Goal: Task Accomplishment & Management: Use online tool/utility

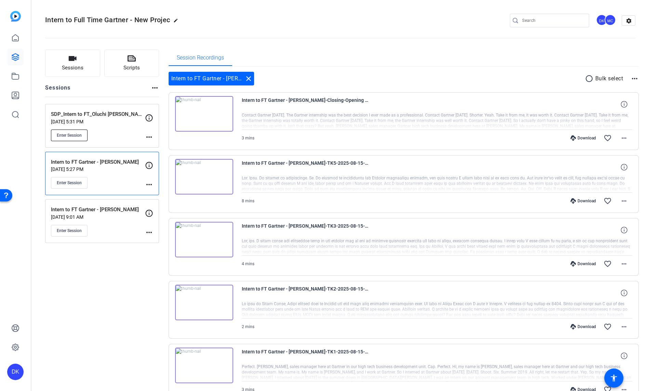
click at [74, 134] on span "Enter Session" at bounding box center [69, 135] width 25 height 5
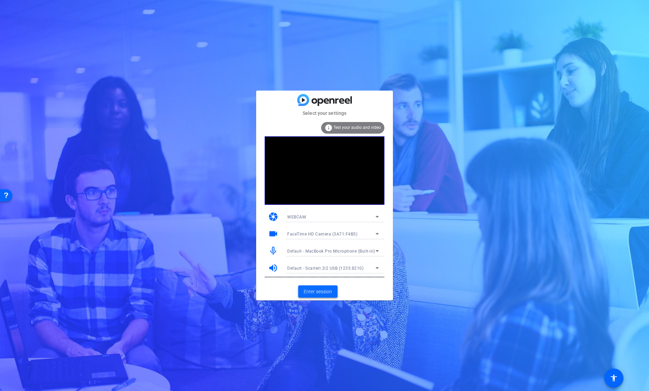
click at [307, 293] on span "Enter session" at bounding box center [318, 291] width 28 height 7
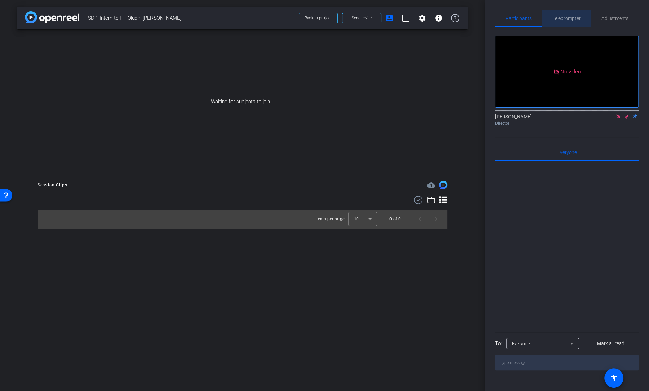
click at [569, 18] on span "Teleprompter" at bounding box center [567, 18] width 28 height 5
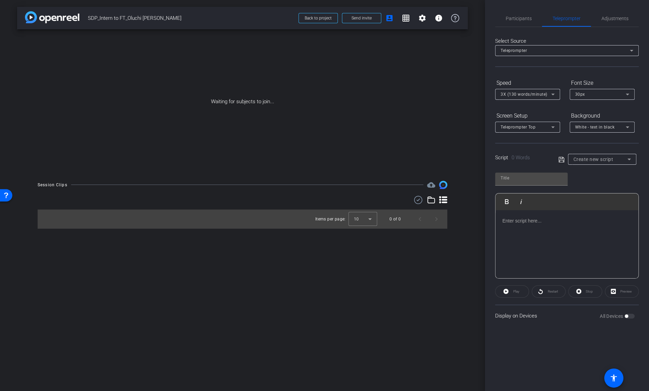
click at [602, 158] on span "Create new script" at bounding box center [594, 159] width 40 height 5
click at [604, 194] on mat-option "Qs for Oluchi" at bounding box center [602, 194] width 68 height 11
type input "Qs for Oluchi"
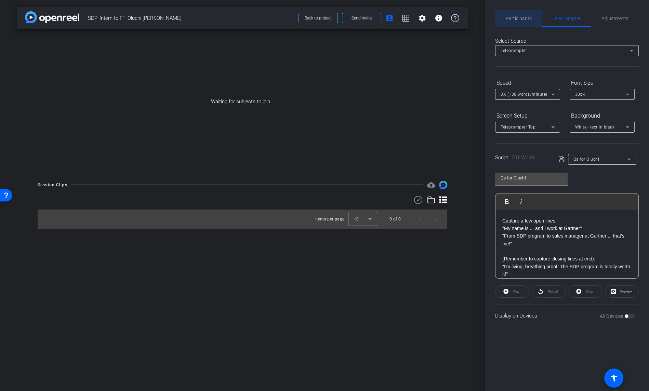
click at [518, 20] on span "Participants" at bounding box center [519, 18] width 26 height 5
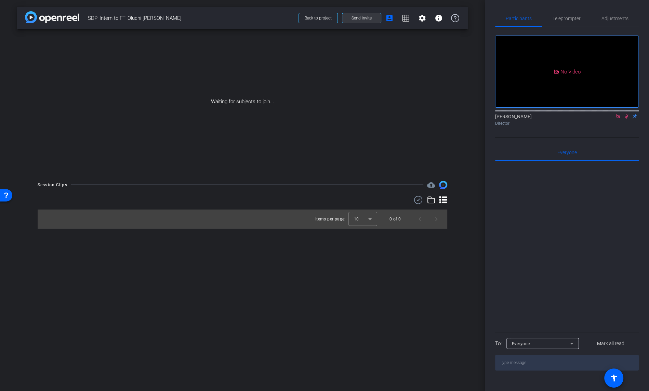
click at [367, 20] on span "Send invite" at bounding box center [362, 17] width 20 height 5
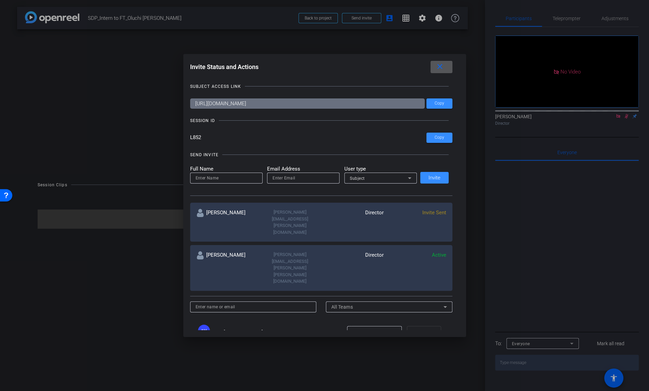
click at [228, 182] on input at bounding box center [227, 178] width 62 height 8
drag, startPoint x: 427, startPoint y: 212, endPoint x: 388, endPoint y: 214, distance: 39.0
click at [427, 212] on span "Invite Sent" at bounding box center [435, 213] width 24 height 6
click at [230, 178] on input at bounding box center [227, 178] width 62 height 8
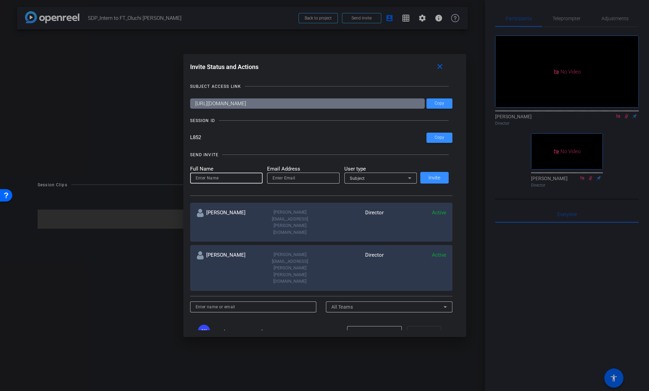
click at [622, 94] on div at bounding box center [324, 195] width 649 height 391
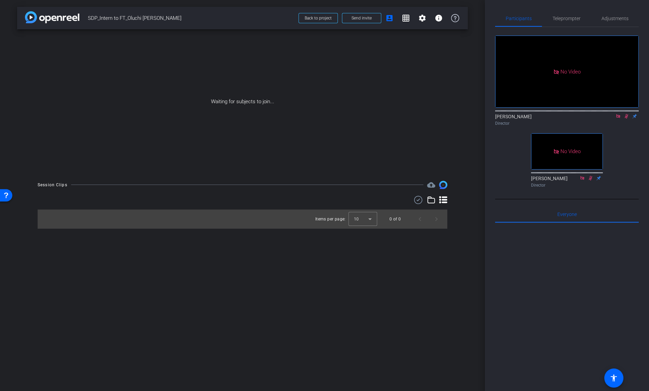
click at [626, 114] on icon at bounding box center [627, 116] width 4 height 4
click at [627, 114] on icon at bounding box center [626, 116] width 5 height 5
click at [364, 18] on span "Send invite" at bounding box center [362, 17] width 20 height 5
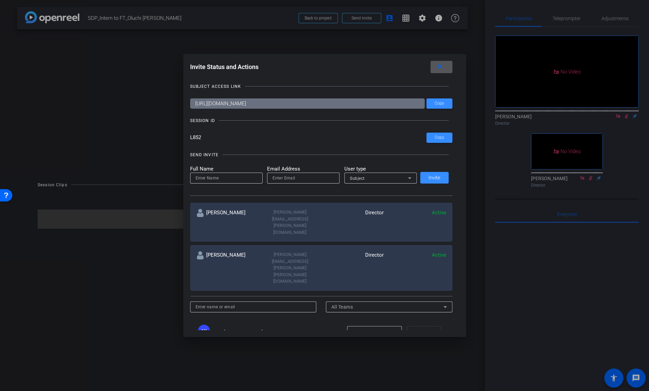
click at [225, 179] on input at bounding box center [227, 178] width 62 height 8
type input "[PERSON_NAME]"
click at [303, 179] on input "email" at bounding box center [304, 178] width 62 height 8
paste input "[PERSON_NAME] <[PERSON_NAME][EMAIL_ADDRESS][PERSON_NAME][PERSON_NAME][DOMAIN_NA…"
drag, startPoint x: 280, startPoint y: 177, endPoint x: 254, endPoint y: 177, distance: 26.0
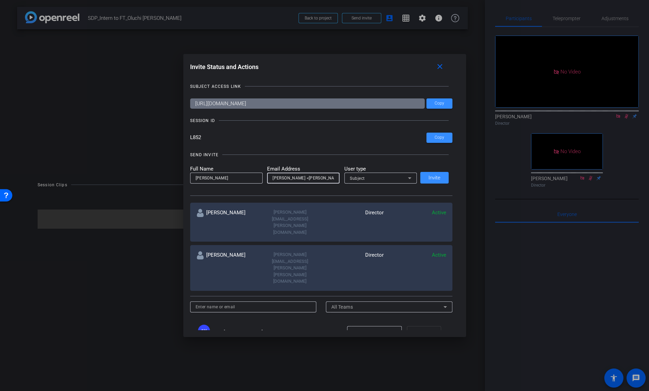
click at [254, 177] on form "Full Name [PERSON_NAME] Address [PERSON_NAME] <[PERSON_NAME][EMAIL_ADDRESS][PER…" at bounding box center [303, 174] width 227 height 19
drag, startPoint x: 319, startPoint y: 181, endPoint x: 321, endPoint y: 192, distance: 11.9
click at [319, 181] on input "[PERSON_NAME][EMAIL_ADDRESS][PERSON_NAME][PERSON_NAME][DOMAIN_NAME]>" at bounding box center [304, 178] width 62 height 8
type input "[PERSON_NAME][EMAIL_ADDRESS][PERSON_NAME][PERSON_NAME][DOMAIN_NAME]"
click at [373, 179] on div "Subject" at bounding box center [379, 178] width 58 height 9
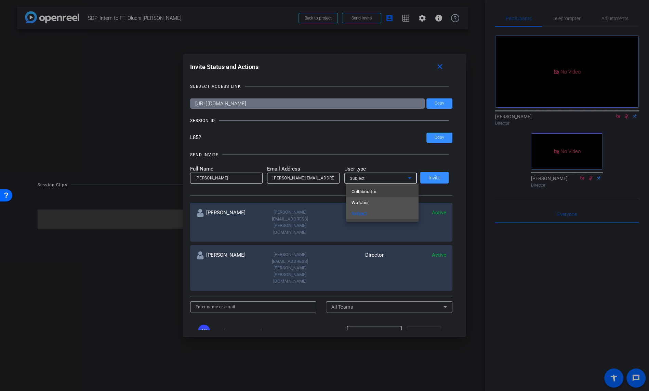
click at [372, 204] on mat-option "Watcher" at bounding box center [382, 202] width 73 height 11
click at [229, 179] on input "[PERSON_NAME]" at bounding box center [227, 178] width 62 height 8
type input "[PERSON_NAME]"
click at [439, 176] on span "Invite" at bounding box center [435, 178] width 12 height 5
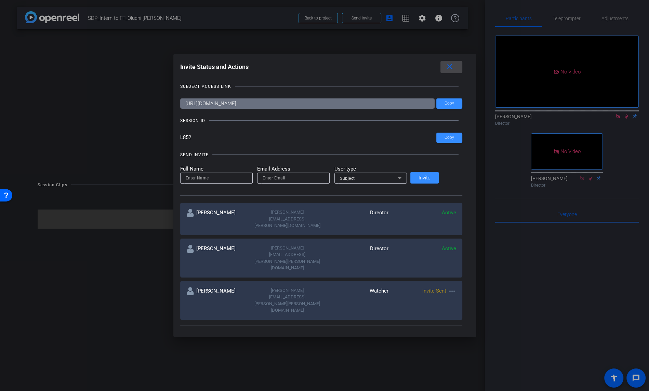
click at [446, 67] on mat-icon "close" at bounding box center [450, 67] width 9 height 9
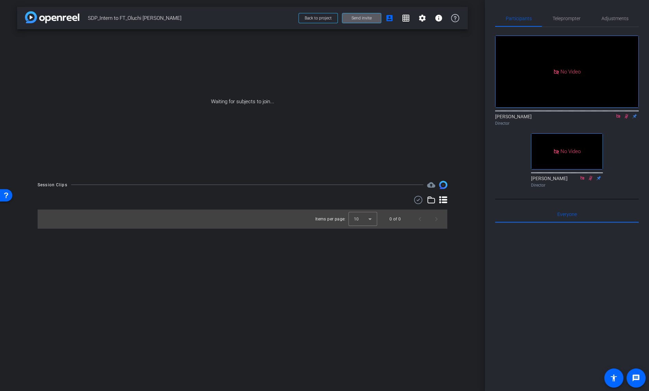
click at [369, 19] on span "Send invite" at bounding box center [362, 17] width 20 height 5
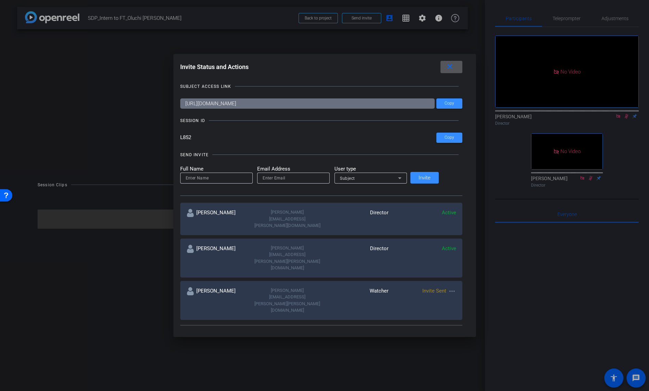
click at [445, 67] on span at bounding box center [452, 67] width 22 height 16
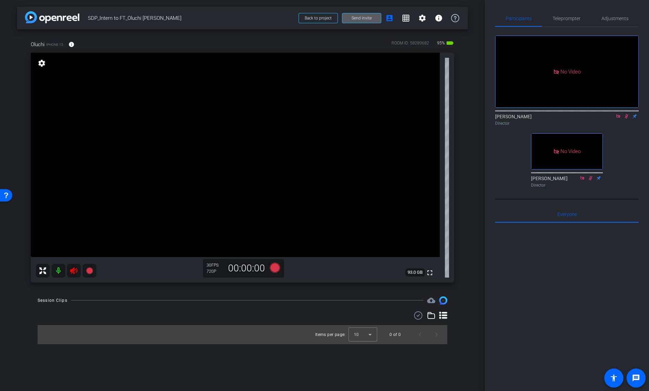
click at [58, 271] on mat-icon at bounding box center [59, 271] width 14 height 14
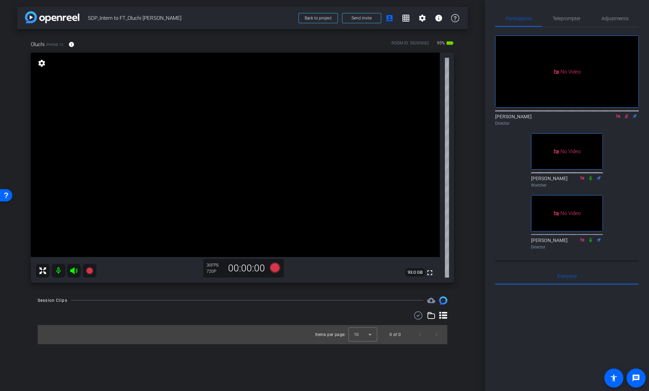
click at [626, 114] on icon at bounding box center [626, 116] width 5 height 5
click at [621, 114] on icon at bounding box center [618, 116] width 5 height 5
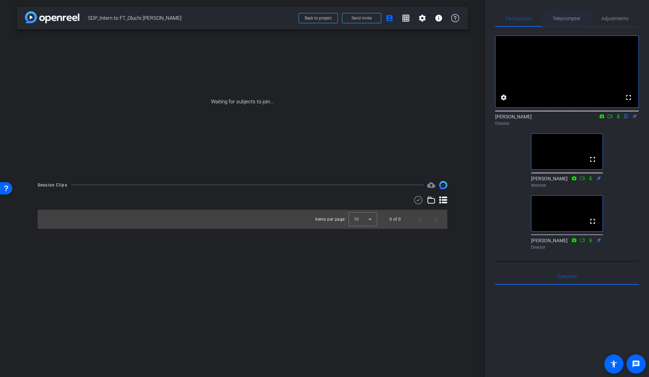
click at [568, 18] on span "Teleprompter" at bounding box center [567, 18] width 28 height 5
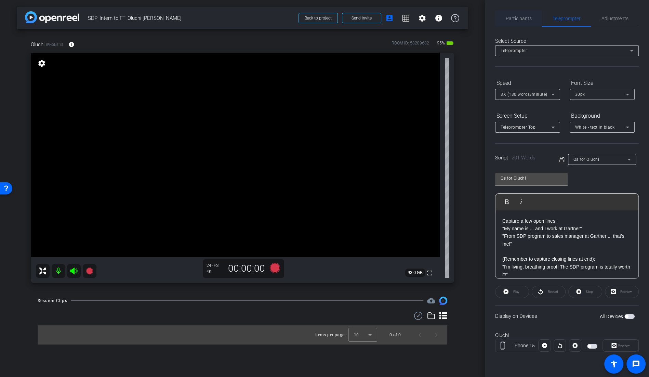
click at [517, 18] on span "Participants" at bounding box center [519, 18] width 26 height 5
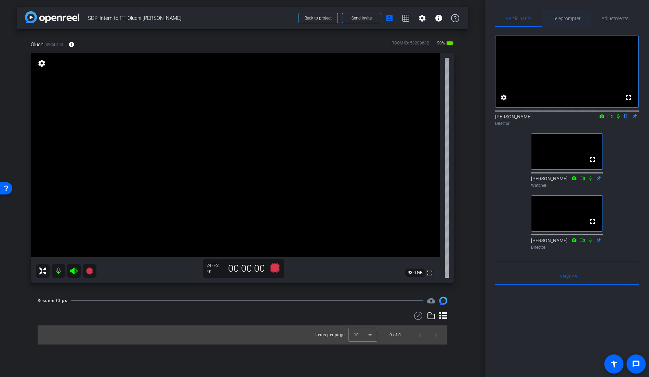
click at [570, 17] on span "Teleprompter" at bounding box center [567, 18] width 28 height 5
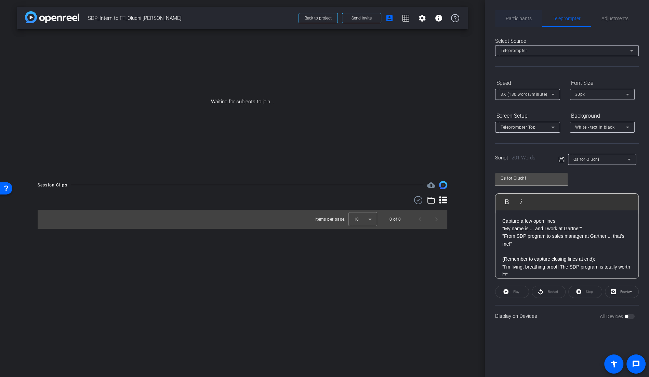
click at [524, 16] on span "Participants" at bounding box center [519, 18] width 26 height 5
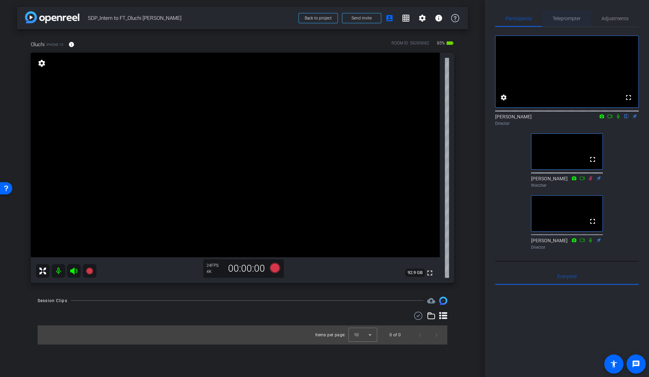
click at [570, 16] on span "Teleprompter" at bounding box center [567, 18] width 28 height 5
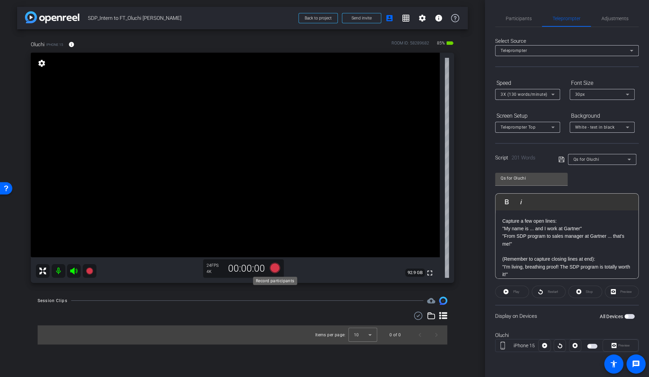
click at [275, 269] on icon at bounding box center [275, 267] width 10 height 10
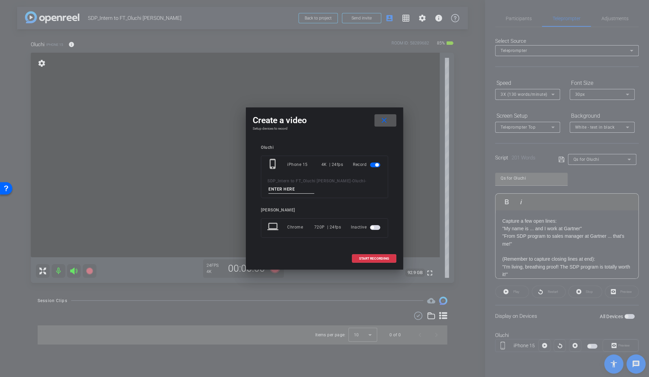
click at [299, 186] on input at bounding box center [292, 189] width 46 height 9
type input "Intro TK1"
click at [383, 258] on span "START RECORDING" at bounding box center [374, 258] width 30 height 3
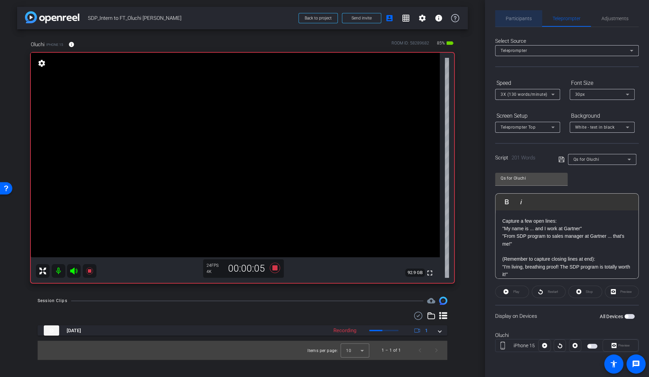
click at [510, 16] on span "Participants" at bounding box center [519, 18] width 26 height 5
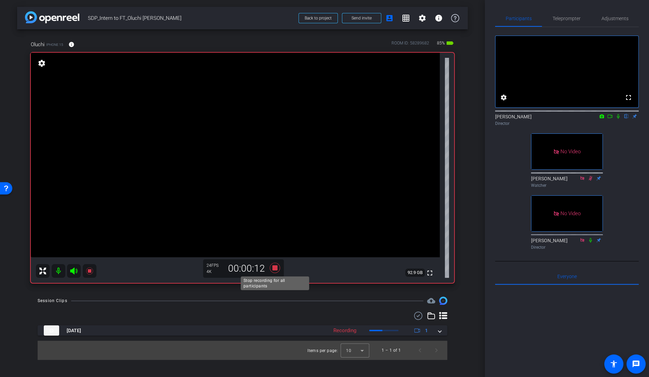
click at [278, 266] on icon at bounding box center [275, 268] width 16 height 12
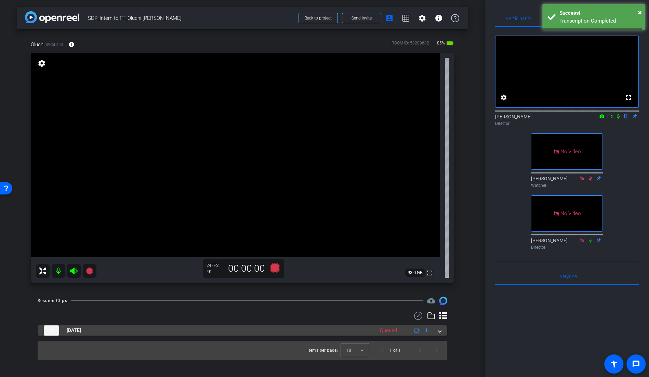
click at [438, 330] on div "[DATE] Queued 1" at bounding box center [241, 330] width 395 height 10
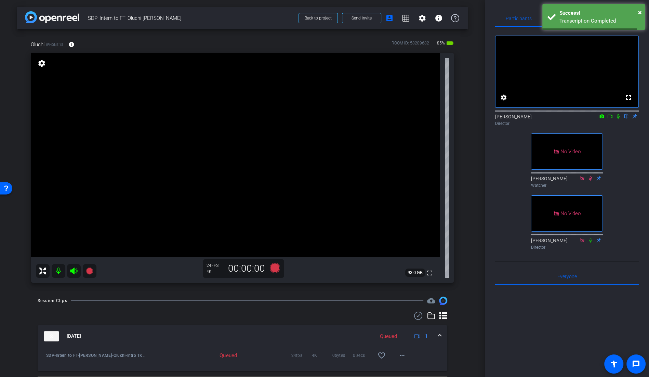
scroll to position [18, 0]
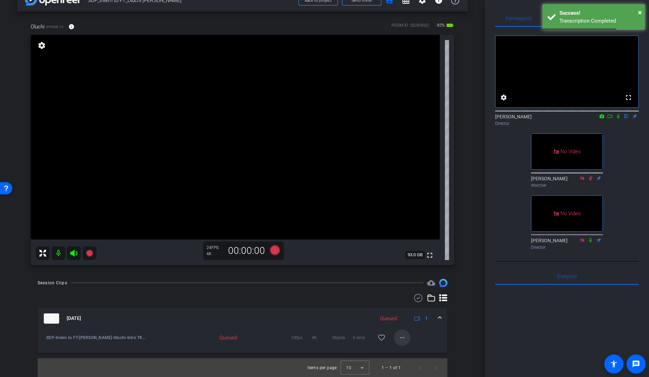
click at [404, 334] on mat-icon "more_horiz" at bounding box center [402, 338] width 8 height 8
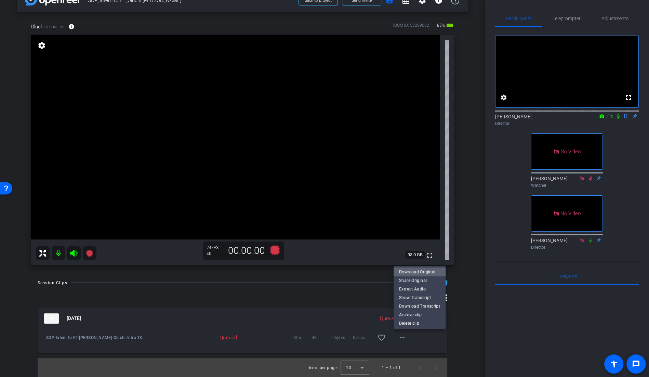
click at [421, 271] on span "Download Original" at bounding box center [419, 272] width 41 height 8
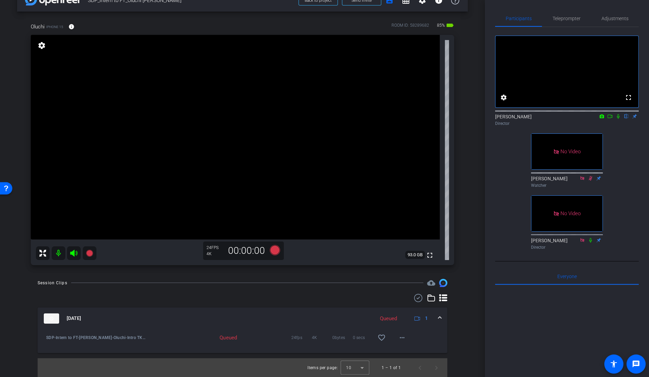
click at [506, 195] on div "fullscreen settings [PERSON_NAME] flip Director No Video [PERSON_NAME] Watcher …" at bounding box center [567, 139] width 144 height 225
click at [573, 18] on span "Teleprompter" at bounding box center [567, 18] width 28 height 5
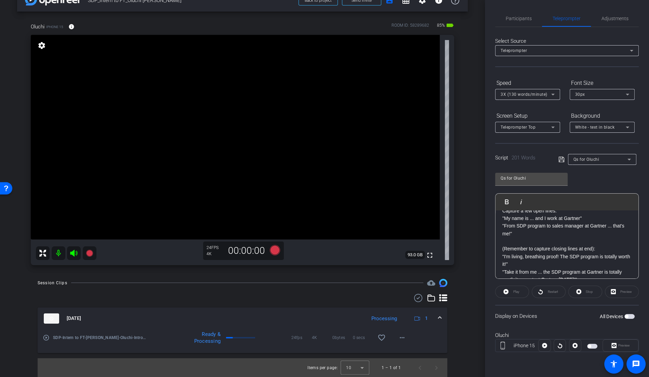
scroll to position [0, 0]
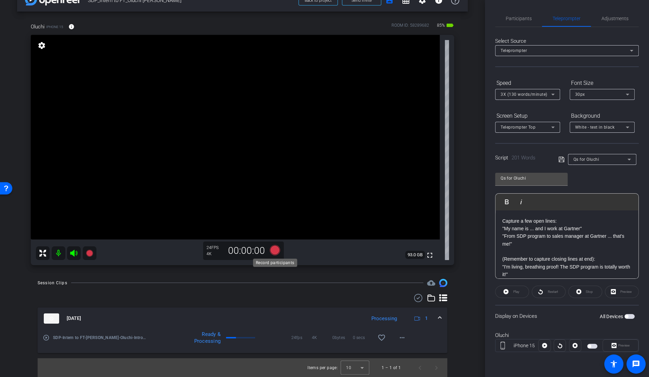
click at [277, 249] on icon at bounding box center [275, 250] width 10 height 10
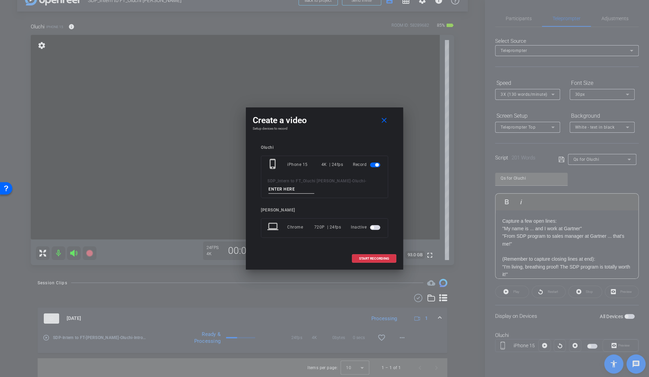
click at [301, 191] on input at bounding box center [292, 189] width 46 height 9
type input "T"
type input "Intro TK2"
click at [384, 257] on span "START RECORDING" at bounding box center [374, 258] width 30 height 3
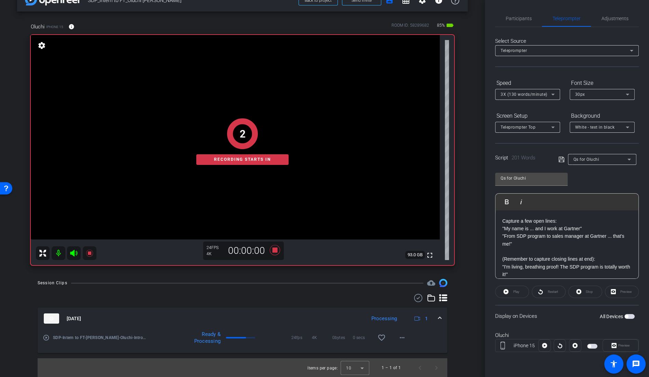
scroll to position [18, 0]
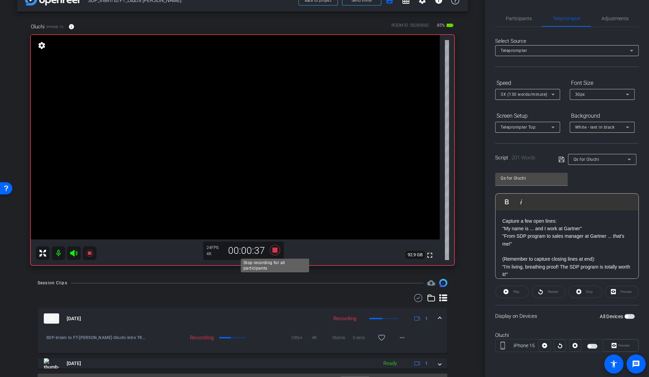
click at [276, 251] on icon at bounding box center [275, 250] width 10 height 10
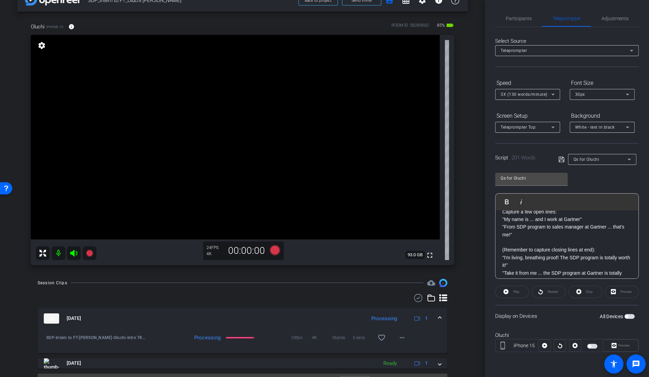
scroll to position [12, 0]
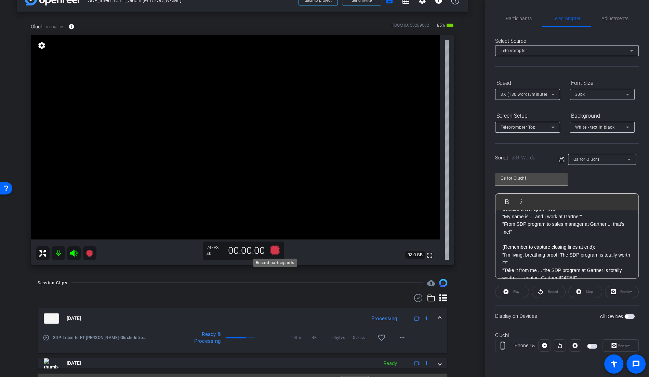
click at [275, 250] on icon at bounding box center [275, 250] width 10 height 10
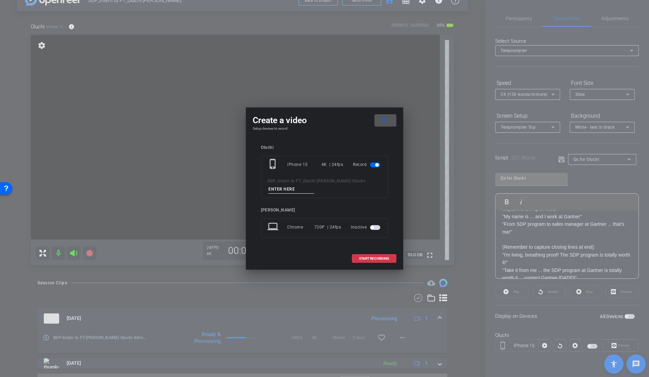
click at [294, 190] on input at bounding box center [292, 189] width 46 height 9
type input "I"
type input "S"
type input "Career Progression TK1"
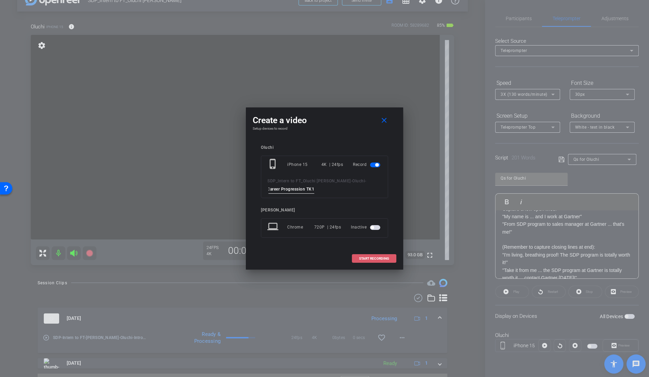
click at [369, 256] on span at bounding box center [374, 258] width 44 height 16
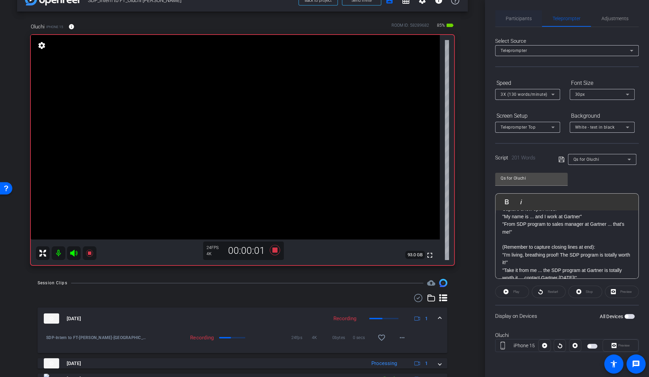
click at [518, 21] on span "Participants" at bounding box center [519, 18] width 26 height 5
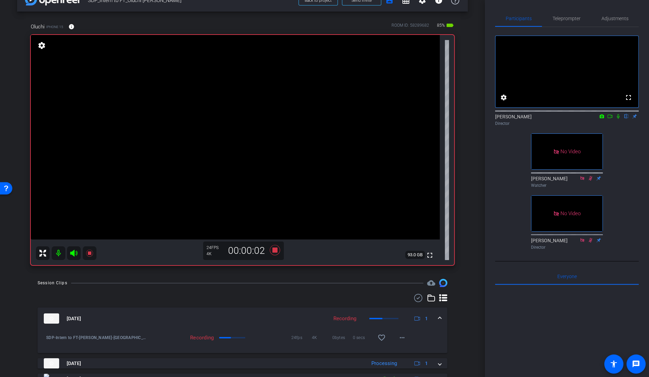
click at [611, 119] on icon at bounding box center [610, 116] width 5 height 5
click at [628, 119] on icon at bounding box center [626, 116] width 5 height 5
click at [629, 119] on icon at bounding box center [626, 116] width 5 height 5
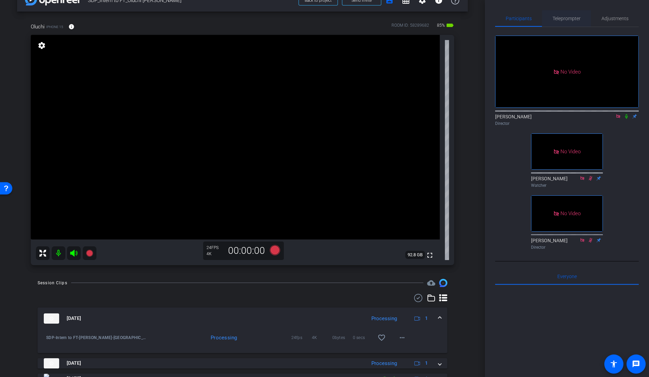
click at [576, 21] on span "Teleprompter" at bounding box center [567, 18] width 28 height 5
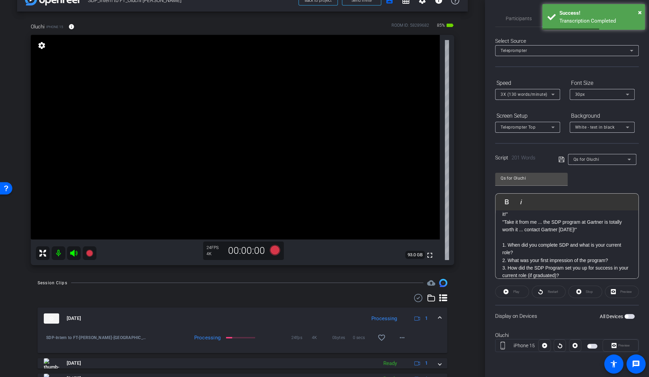
scroll to position [62, 0]
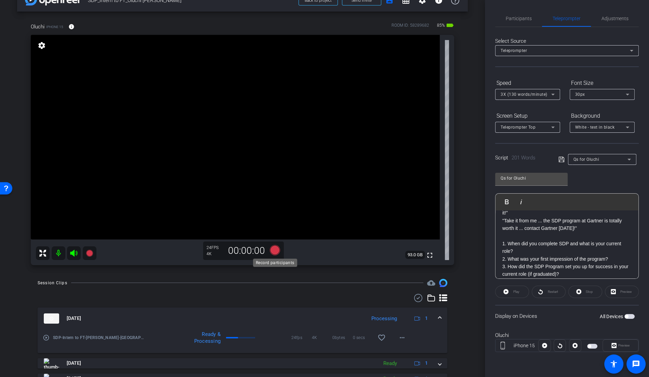
click at [273, 248] on icon at bounding box center [275, 250] width 10 height 10
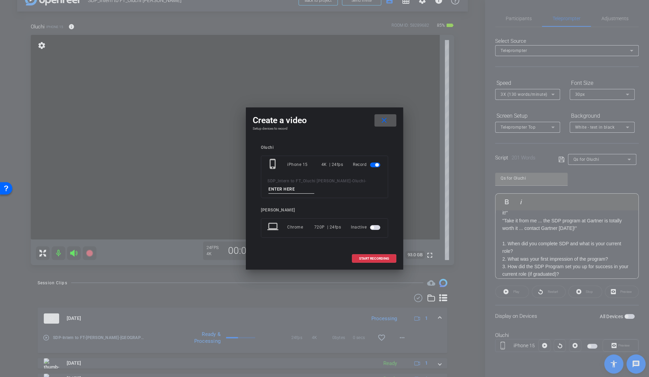
click at [297, 192] on input at bounding box center [292, 189] width 46 height 9
type input "T"
type input "Q1 A TK1"
click at [382, 257] on span "START RECORDING" at bounding box center [374, 258] width 30 height 3
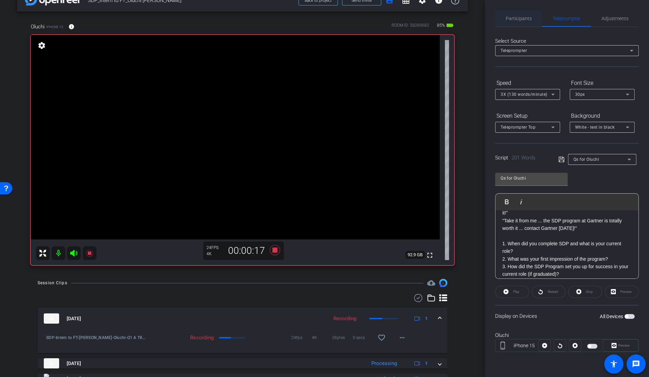
click at [509, 18] on span "Participants" at bounding box center [519, 18] width 26 height 5
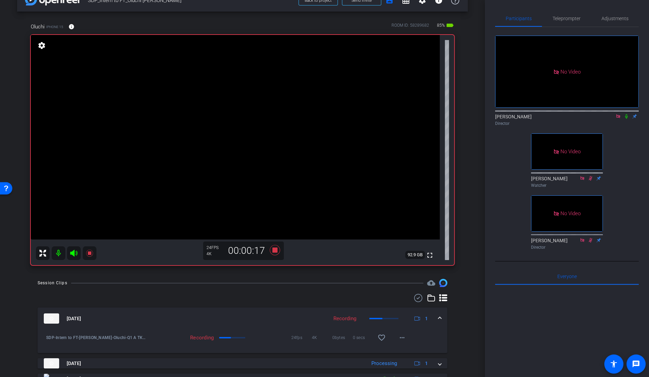
click at [626, 114] on icon at bounding box center [626, 116] width 5 height 5
click at [625, 114] on icon at bounding box center [627, 116] width 4 height 4
click at [627, 114] on icon at bounding box center [626, 116] width 5 height 5
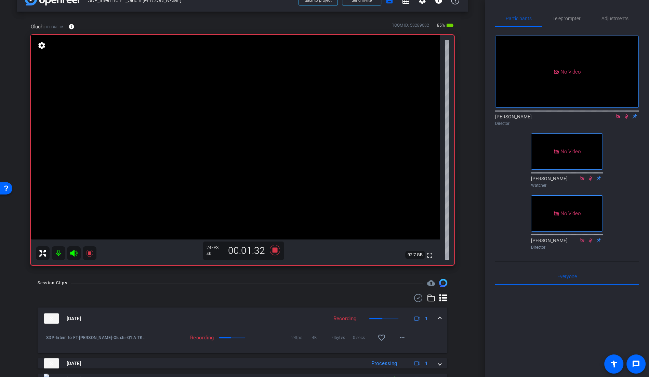
click at [624, 114] on icon at bounding box center [626, 116] width 5 height 5
click at [276, 251] on icon at bounding box center [275, 250] width 10 height 10
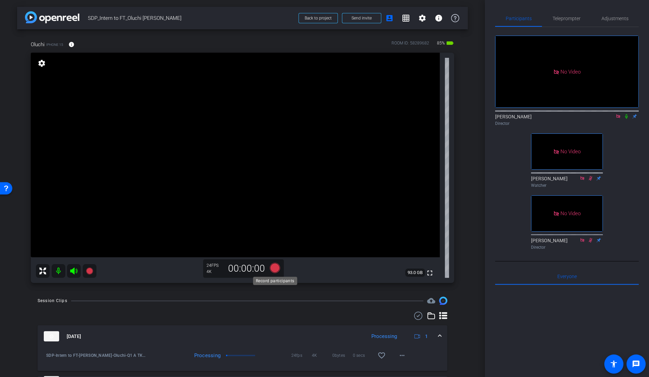
scroll to position [0, 0]
click at [276, 269] on icon at bounding box center [275, 267] width 10 height 10
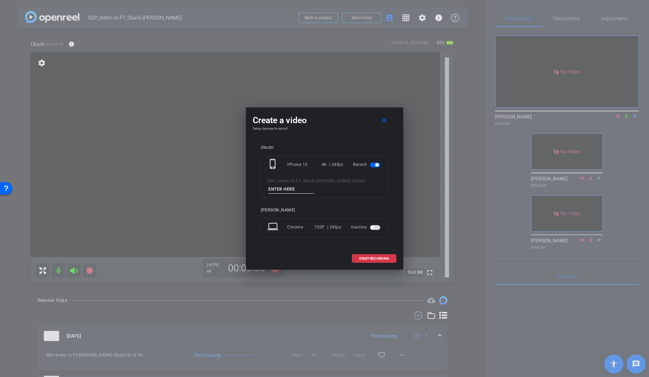
click at [294, 189] on input at bounding box center [292, 189] width 46 height 9
type input "j"
type input "Q1 B TK1"
click at [375, 258] on span "START RECORDING" at bounding box center [374, 258] width 30 height 3
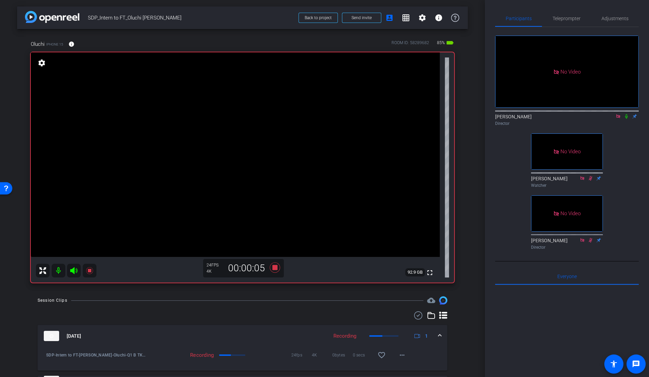
click at [626, 114] on icon at bounding box center [626, 116] width 5 height 5
click at [628, 114] on icon at bounding box center [626, 116] width 5 height 5
click at [627, 114] on icon at bounding box center [626, 116] width 3 height 4
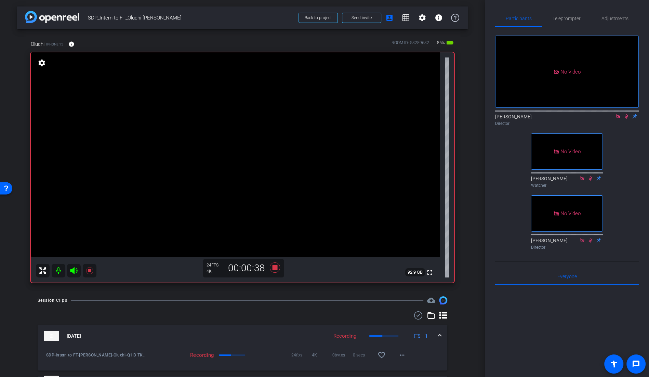
click at [627, 114] on icon at bounding box center [627, 116] width 4 height 4
click at [627, 114] on icon at bounding box center [626, 116] width 3 height 4
click at [627, 114] on icon at bounding box center [627, 116] width 4 height 4
click at [627, 114] on icon at bounding box center [626, 116] width 3 height 4
click at [627, 114] on icon at bounding box center [627, 116] width 4 height 4
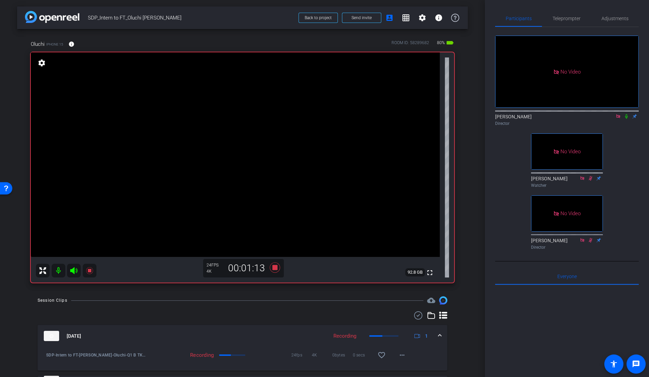
click at [627, 114] on icon at bounding box center [626, 116] width 3 height 4
click at [628, 114] on icon at bounding box center [626, 116] width 5 height 5
click at [627, 114] on icon at bounding box center [626, 116] width 3 height 4
click at [627, 114] on icon at bounding box center [627, 116] width 4 height 4
click at [275, 262] on icon at bounding box center [275, 267] width 16 height 12
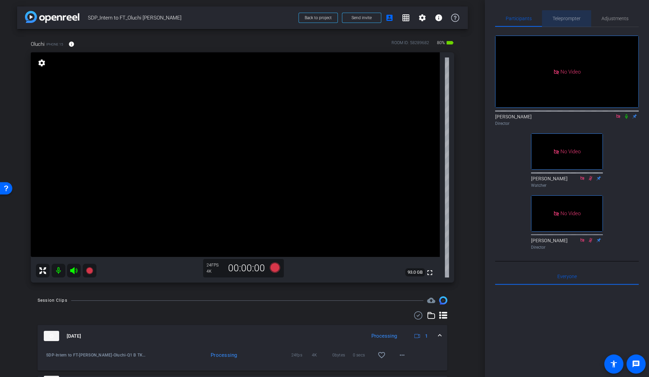
click at [574, 19] on span "Teleprompter" at bounding box center [567, 18] width 28 height 5
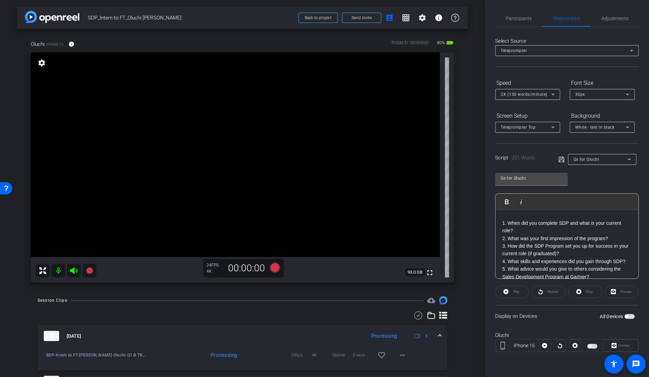
scroll to position [91, 0]
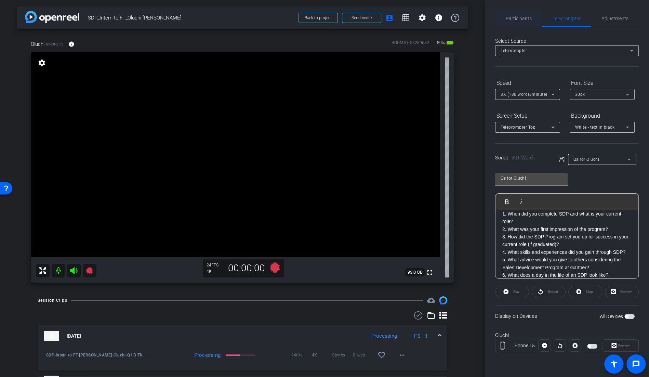
click at [522, 20] on span "Participants" at bounding box center [519, 18] width 26 height 5
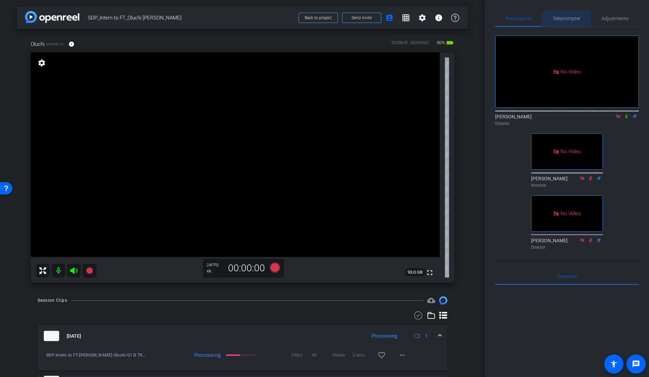
click at [558, 17] on span "Teleprompter" at bounding box center [567, 18] width 28 height 5
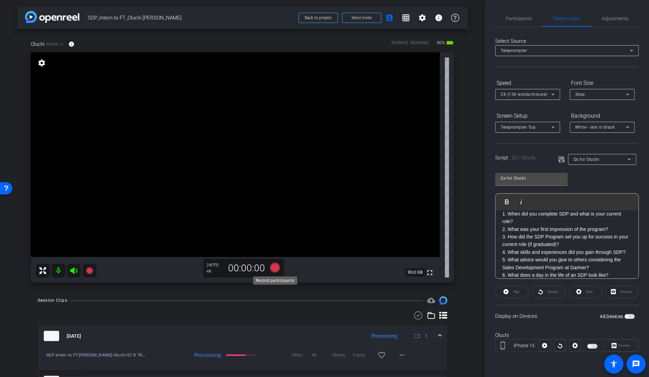
scroll to position [0, 0]
click at [275, 268] on icon at bounding box center [275, 268] width 10 height 10
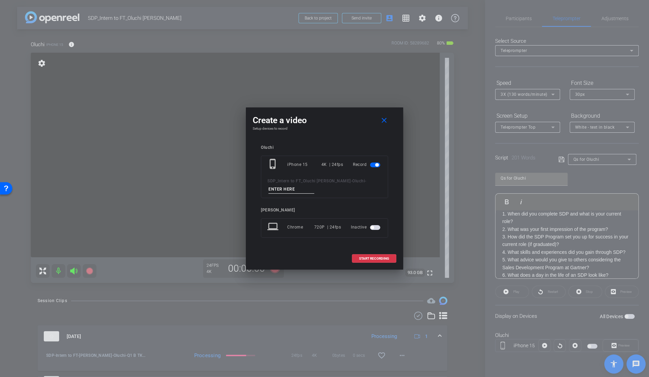
click at [301, 189] on input at bounding box center [292, 189] width 46 height 9
type input "Q2_TK1"
click at [384, 258] on span "START RECORDING" at bounding box center [374, 258] width 30 height 3
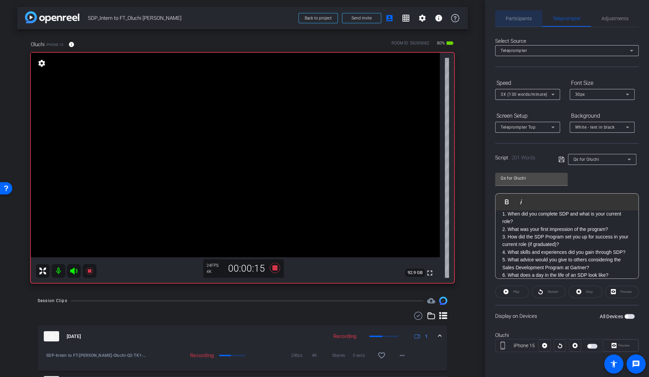
click at [523, 20] on span "Participants" at bounding box center [519, 18] width 26 height 5
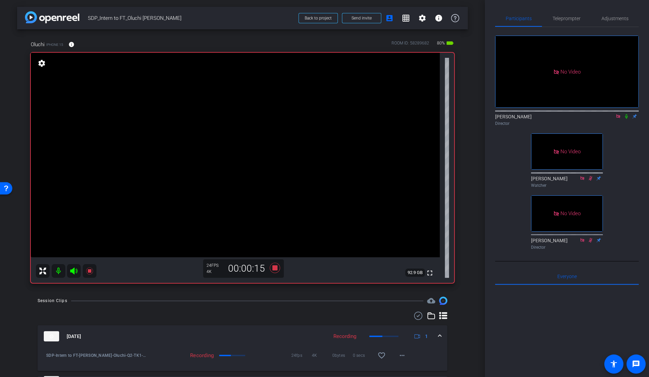
click at [625, 114] on icon at bounding box center [626, 116] width 3 height 4
click at [625, 114] on icon at bounding box center [626, 116] width 5 height 5
click at [278, 269] on icon at bounding box center [275, 268] width 16 height 12
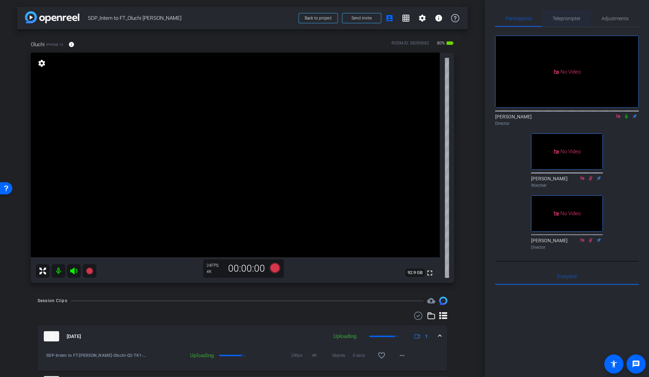
click at [571, 18] on span "Teleprompter" at bounding box center [567, 18] width 28 height 5
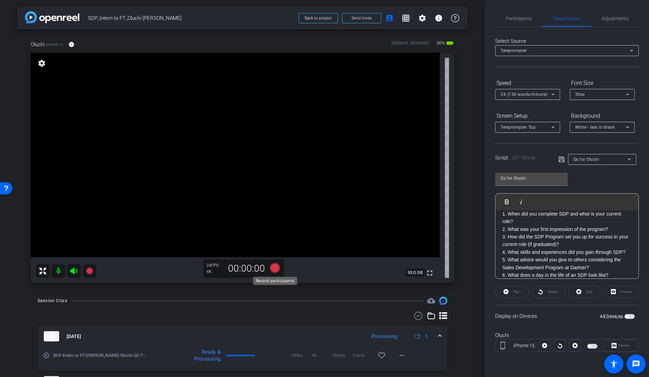
click at [276, 269] on icon at bounding box center [275, 268] width 10 height 10
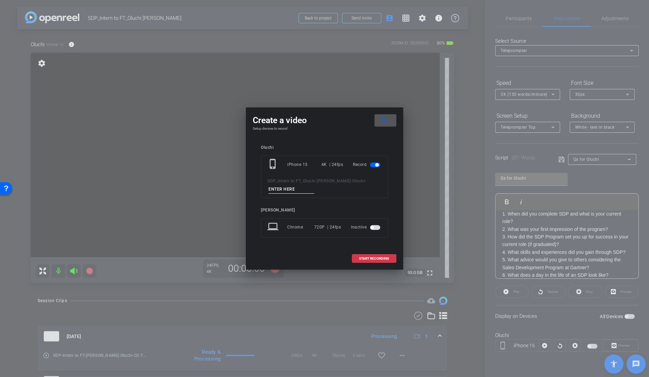
click at [312, 190] on input at bounding box center [292, 189] width 46 height 9
type input "Q3_TK1"
click at [370, 257] on span "START RECORDING" at bounding box center [374, 258] width 30 height 3
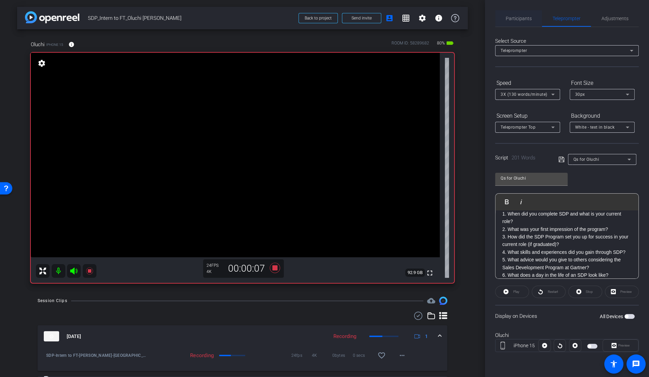
click at [516, 19] on span "Participants" at bounding box center [519, 18] width 26 height 5
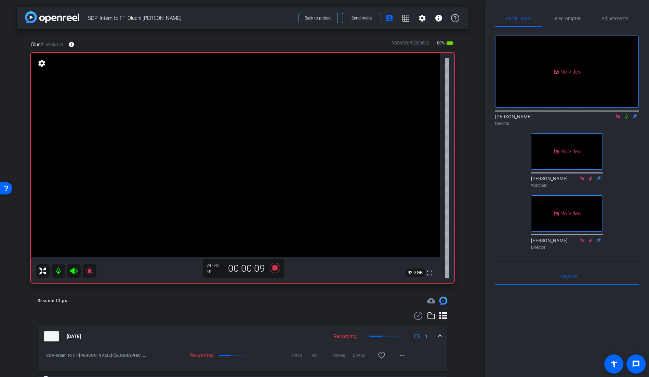
click at [628, 114] on icon at bounding box center [626, 116] width 5 height 5
click at [575, 17] on span "Teleprompter" at bounding box center [567, 18] width 28 height 5
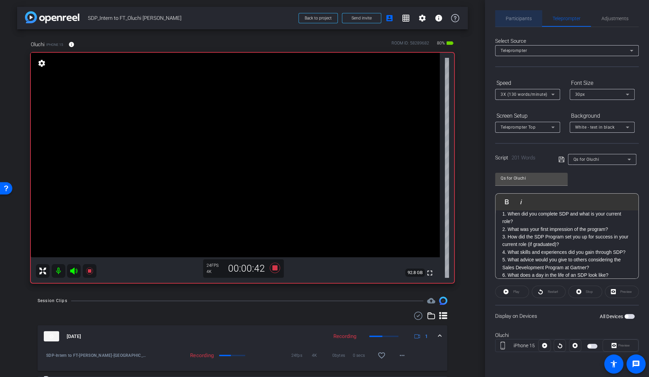
click at [529, 18] on span "Participants" at bounding box center [519, 18] width 26 height 5
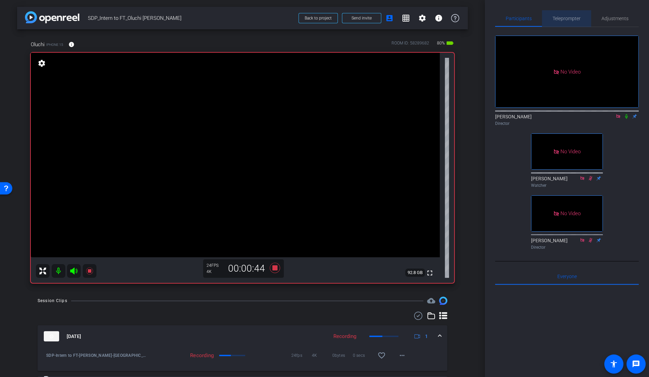
click at [570, 20] on span "Teleprompter" at bounding box center [567, 18] width 28 height 5
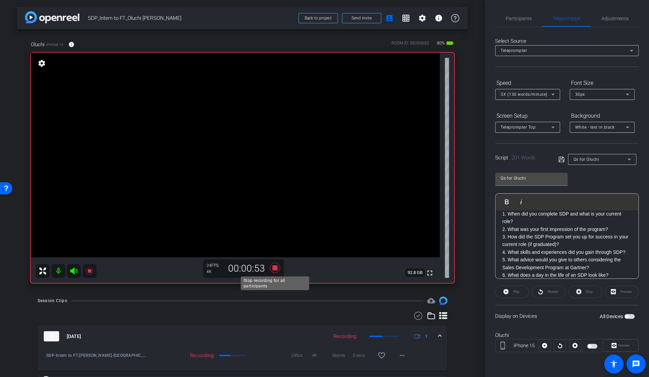
click at [278, 269] on icon at bounding box center [275, 268] width 16 height 12
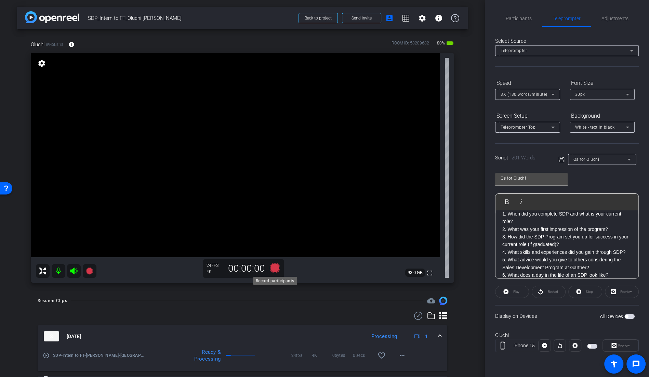
click at [275, 269] on icon at bounding box center [275, 268] width 10 height 10
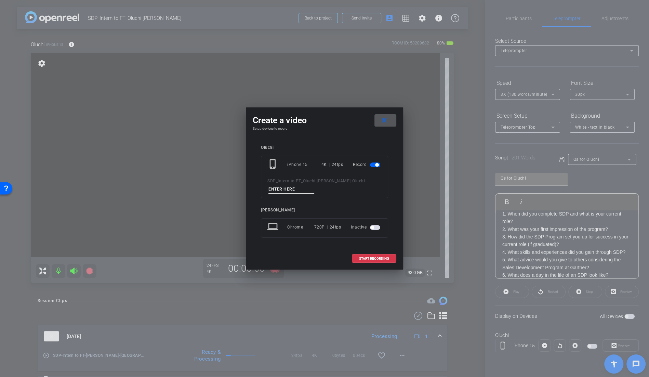
click at [293, 192] on input at bounding box center [292, 189] width 46 height 9
type input "Q4_TK1"
click at [372, 259] on span "START RECORDING" at bounding box center [374, 258] width 30 height 3
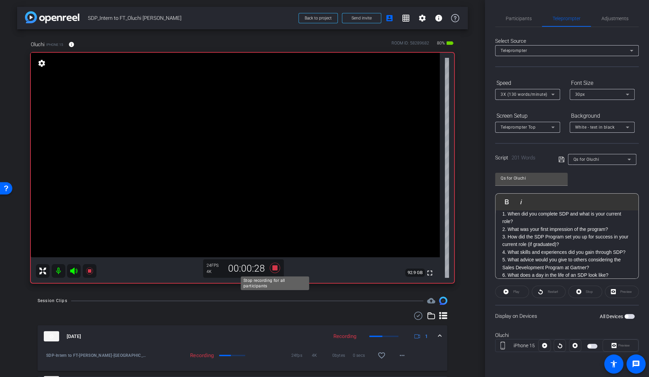
click at [277, 269] on icon at bounding box center [275, 268] width 10 height 10
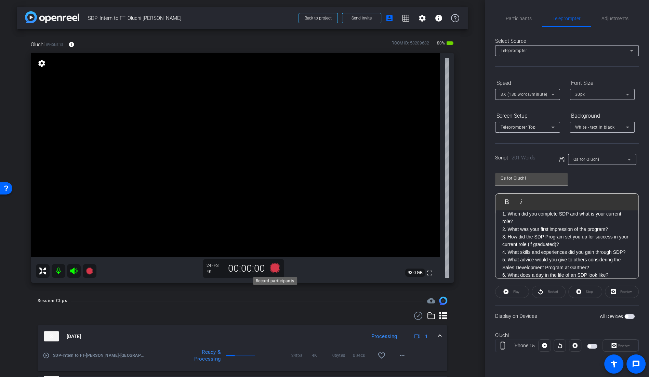
click at [276, 269] on icon at bounding box center [275, 268] width 10 height 10
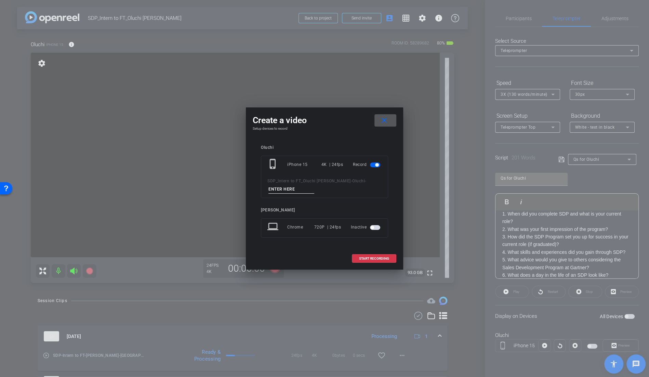
click at [308, 191] on input at bounding box center [292, 189] width 46 height 9
type input "Q4_TK2"
click at [381, 258] on span "START RECORDING" at bounding box center [374, 258] width 30 height 3
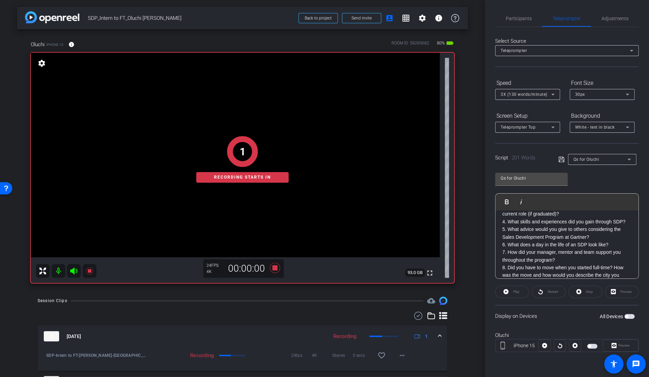
scroll to position [121, 0]
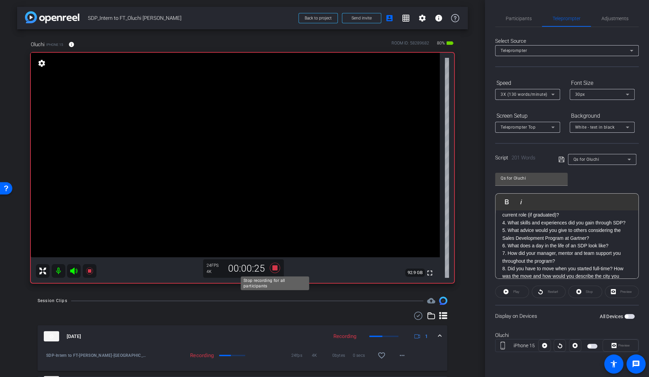
click at [278, 268] on icon at bounding box center [275, 268] width 16 height 12
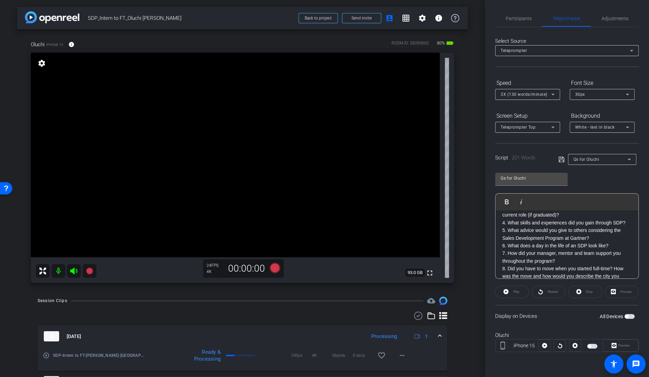
click at [274, 268] on icon at bounding box center [275, 268] width 10 height 10
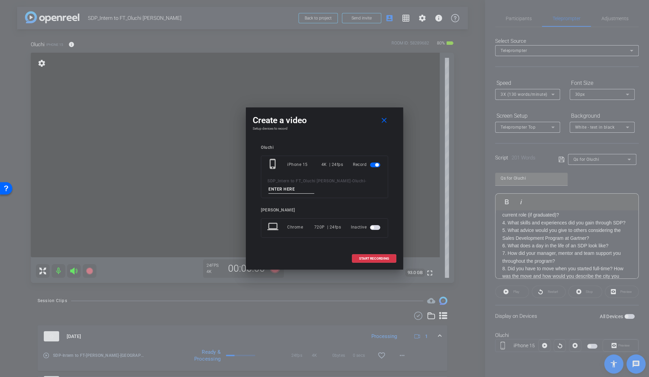
click at [291, 190] on input at bounding box center [292, 189] width 46 height 9
type input "Q5_TK1"
click at [378, 258] on span "START RECORDING" at bounding box center [374, 258] width 30 height 3
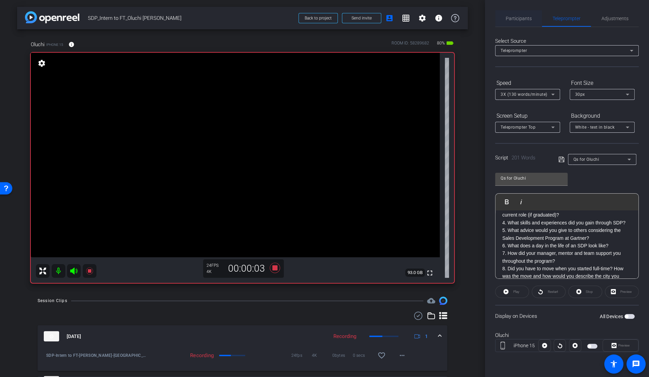
click at [525, 21] on span "Participants" at bounding box center [519, 18] width 26 height 5
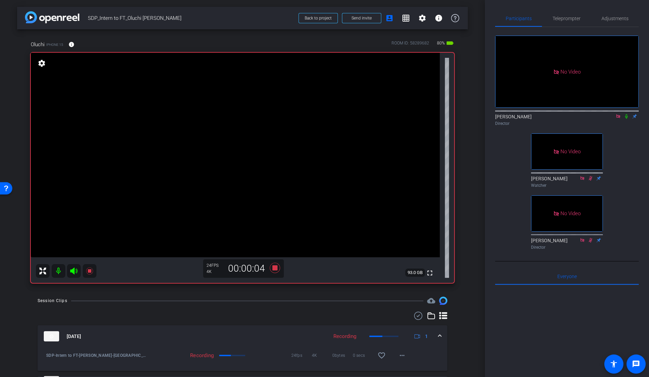
click at [627, 114] on icon at bounding box center [626, 116] width 5 height 5
click at [574, 21] on span "Teleprompter" at bounding box center [567, 18] width 28 height 5
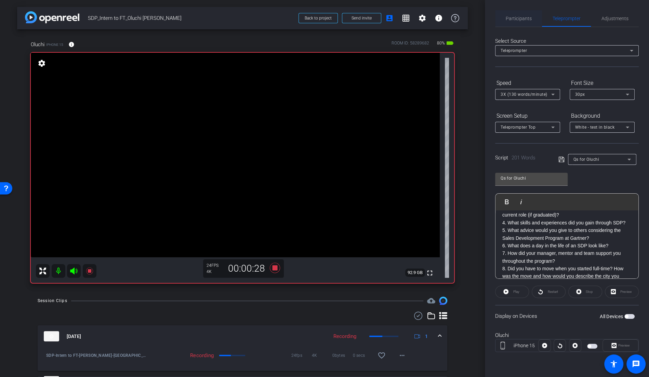
click at [524, 18] on span "Participants" at bounding box center [519, 18] width 26 height 5
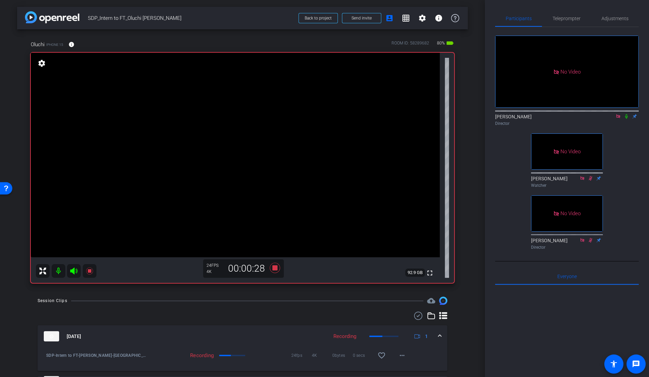
click at [625, 114] on icon at bounding box center [626, 116] width 3 height 4
click at [575, 21] on span "Teleprompter" at bounding box center [567, 18] width 28 height 16
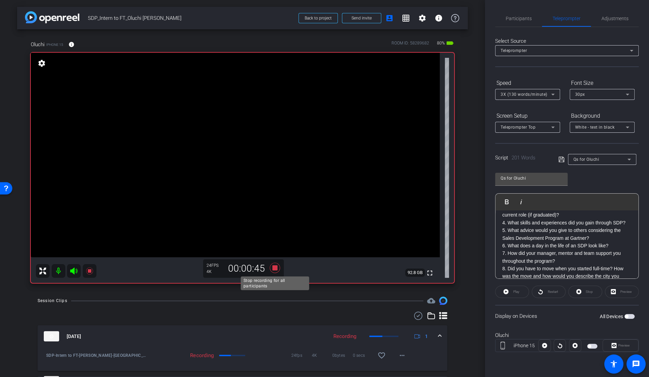
click at [276, 269] on icon at bounding box center [275, 268] width 10 height 10
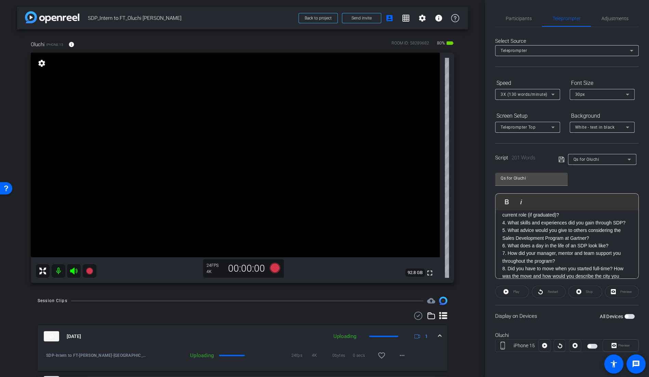
drag, startPoint x: 523, startPoint y: 17, endPoint x: 529, endPoint y: 27, distance: 11.3
click at [523, 21] on span "Participants" at bounding box center [519, 18] width 26 height 5
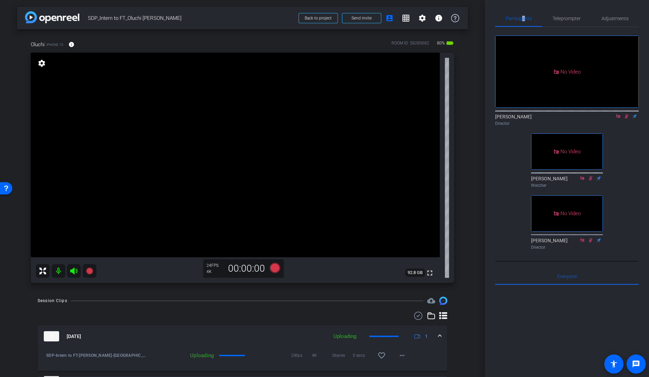
click at [626, 114] on icon at bounding box center [627, 116] width 4 height 4
click at [573, 18] on span "Teleprompter" at bounding box center [567, 18] width 28 height 5
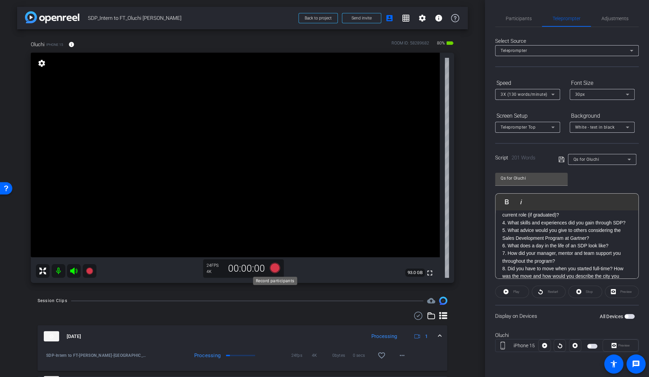
click at [273, 268] on icon at bounding box center [275, 268] width 10 height 10
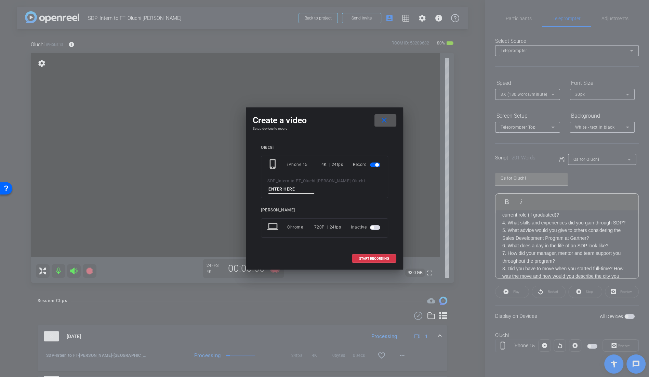
click at [294, 190] on input at bounding box center [292, 189] width 46 height 9
type input "Q6_TK2"
click at [382, 258] on span "START RECORDING" at bounding box center [374, 258] width 30 height 3
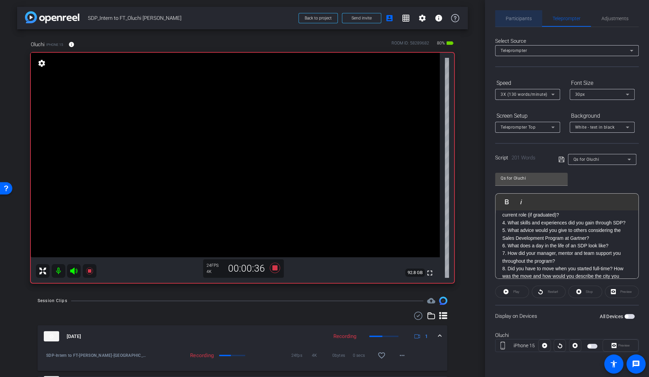
click at [526, 19] on span "Participants" at bounding box center [519, 18] width 26 height 5
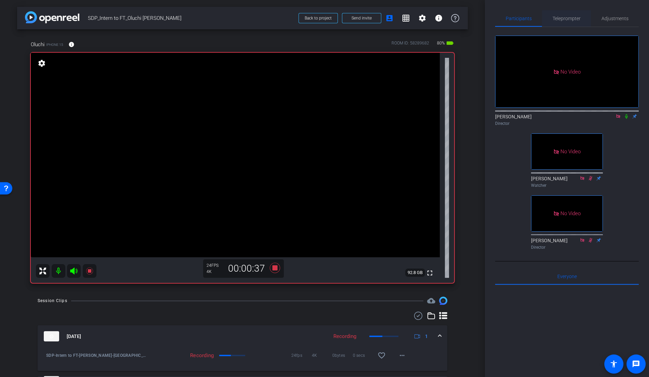
click at [570, 22] on span "Teleprompter" at bounding box center [567, 18] width 28 height 16
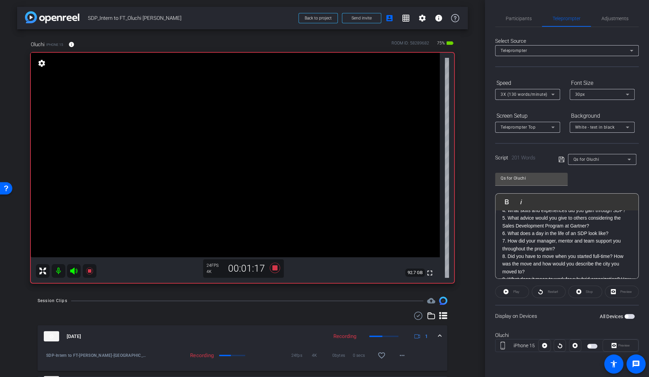
scroll to position [132, 0]
click at [272, 269] on icon at bounding box center [275, 268] width 16 height 12
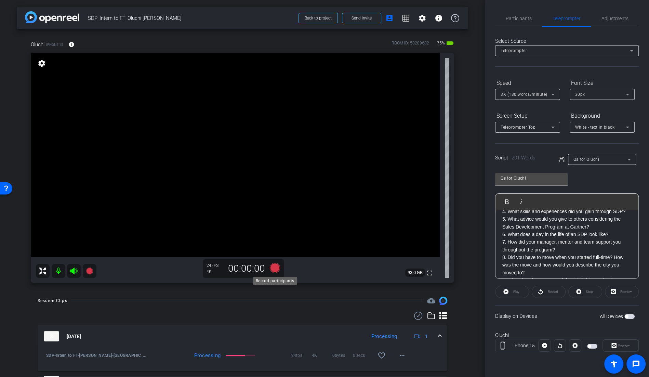
click at [274, 267] on icon at bounding box center [275, 268] width 10 height 10
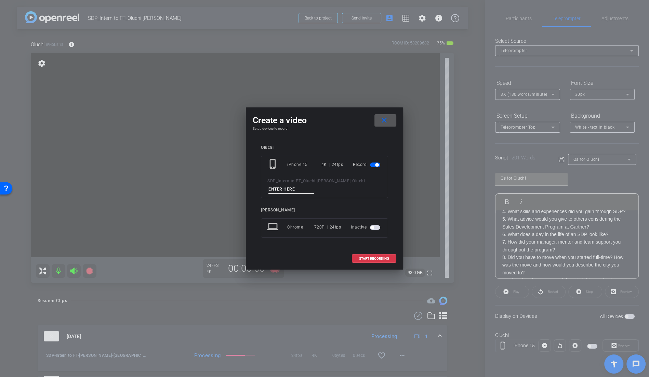
click at [292, 186] on input at bounding box center [292, 189] width 46 height 9
type input "Q7_TK1"
click at [376, 257] on span "START RECORDING" at bounding box center [374, 258] width 30 height 3
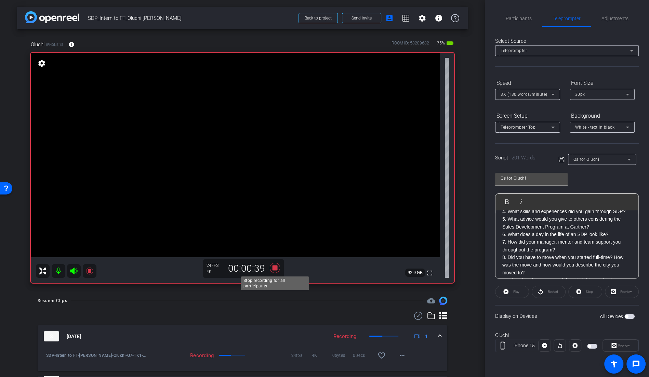
click at [275, 266] on icon at bounding box center [275, 268] width 10 height 10
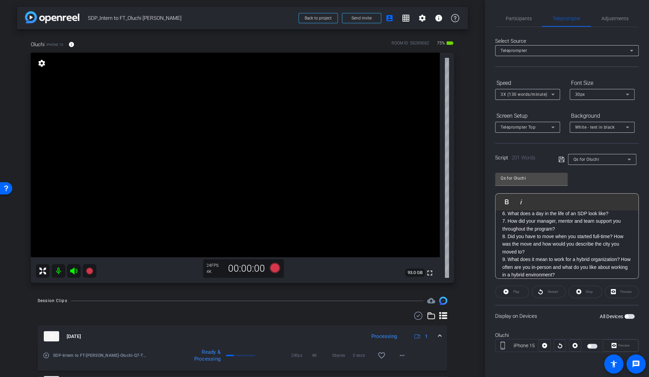
scroll to position [160, 0]
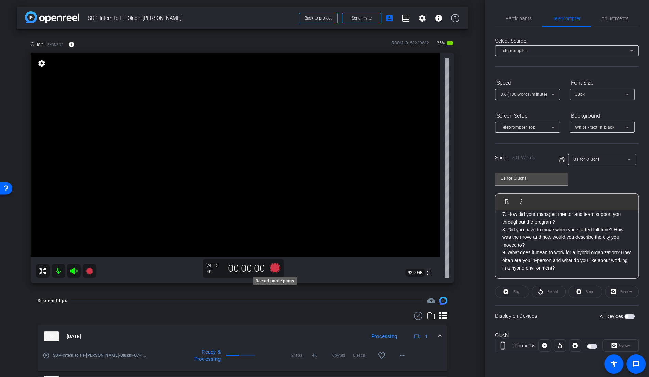
click at [275, 269] on icon at bounding box center [275, 268] width 10 height 10
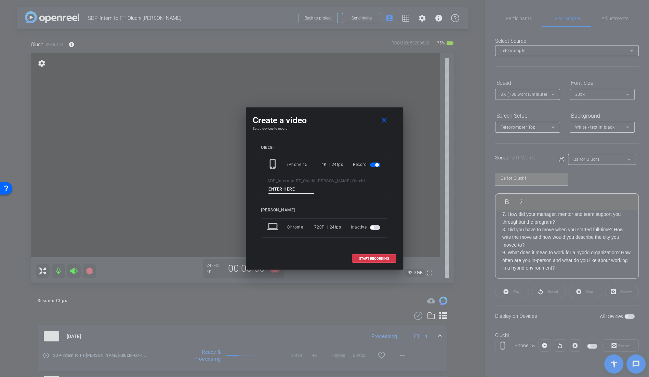
click at [287, 190] on input at bounding box center [292, 189] width 46 height 9
type input "T"
type input "Q9_TK1"
click at [383, 255] on button "START RECORDING" at bounding box center [374, 258] width 44 height 9
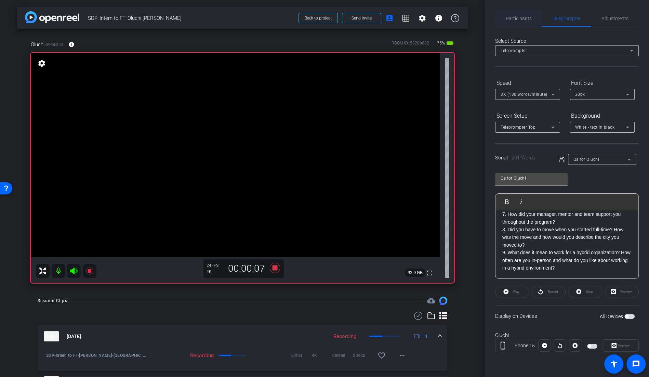
click at [523, 18] on span "Participants" at bounding box center [519, 18] width 26 height 5
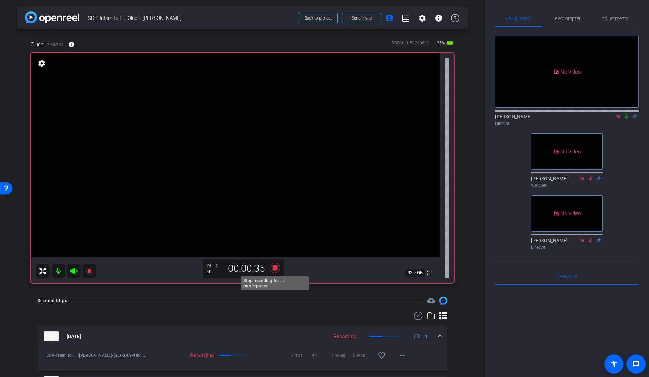
click at [275, 268] on icon at bounding box center [275, 268] width 10 height 10
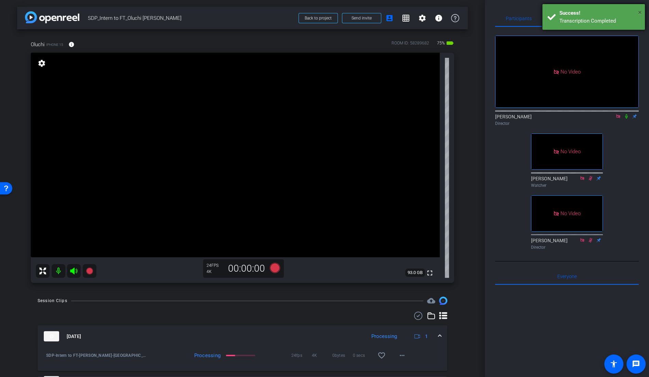
click at [641, 13] on span "×" at bounding box center [640, 12] width 4 height 8
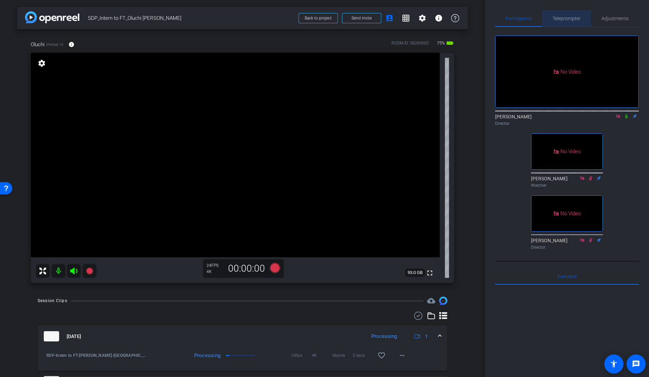
click at [570, 21] on span "Teleprompter" at bounding box center [567, 18] width 28 height 16
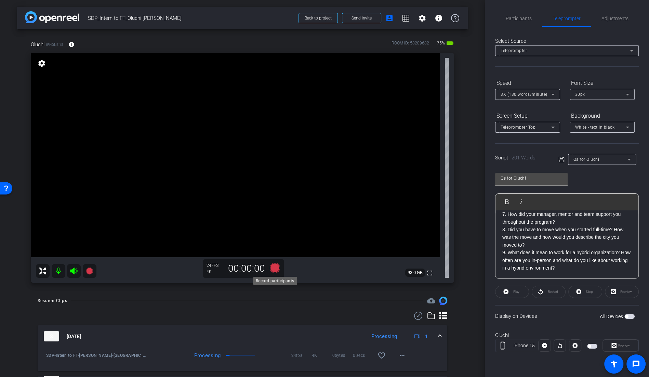
click at [278, 268] on icon at bounding box center [275, 268] width 10 height 10
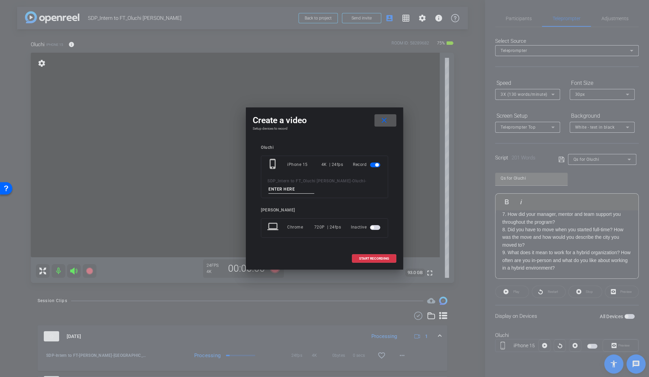
click at [301, 191] on input at bounding box center [292, 189] width 46 height 9
type input "Q9_TK2"
click at [373, 255] on span at bounding box center [374, 258] width 44 height 16
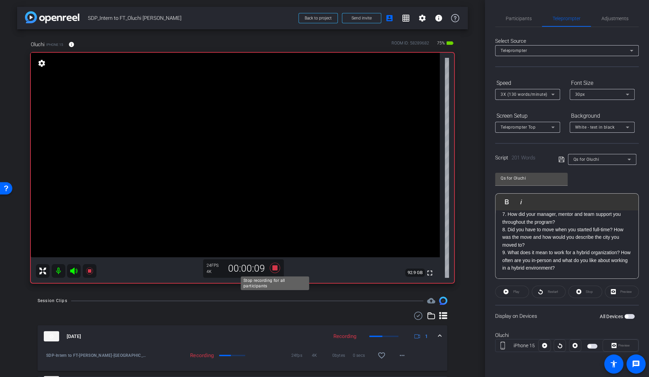
click at [280, 270] on icon at bounding box center [275, 268] width 16 height 12
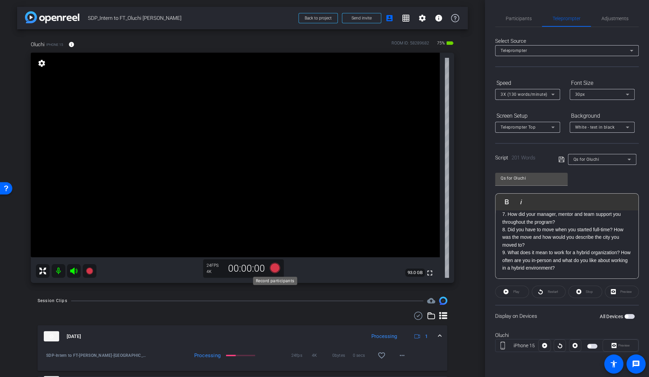
click at [275, 267] on icon at bounding box center [275, 268] width 10 height 10
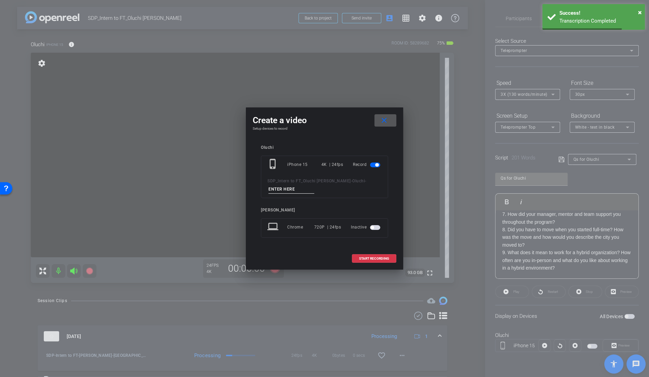
click at [307, 191] on input at bounding box center [292, 189] width 46 height 9
type input "T"
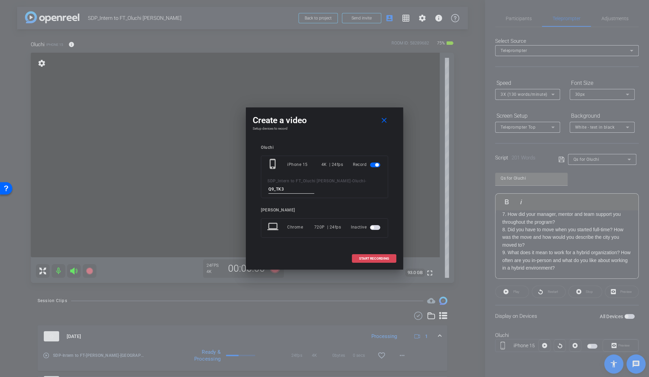
type input "Q9_TK3"
click at [384, 258] on span "START RECORDING" at bounding box center [374, 258] width 30 height 3
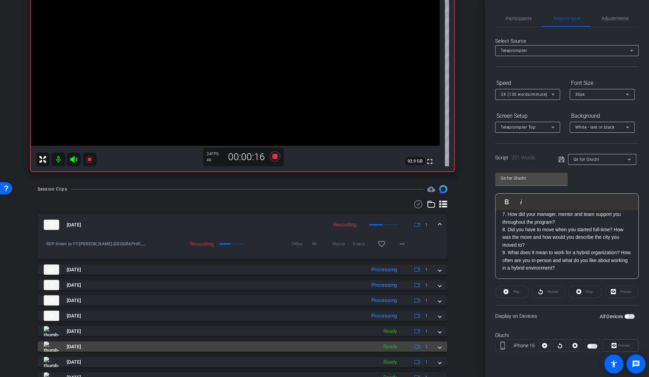
scroll to position [112, 0]
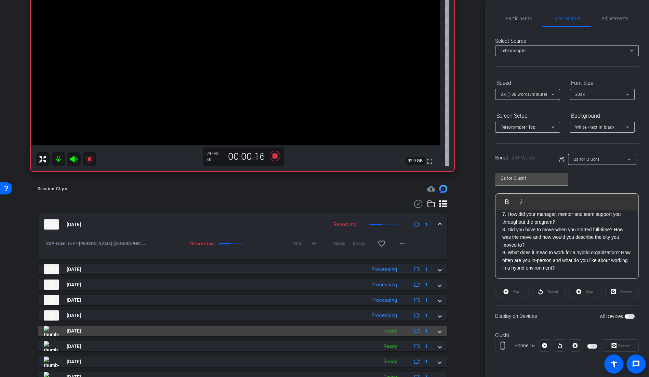
click at [440, 332] on span at bounding box center [440, 330] width 3 height 7
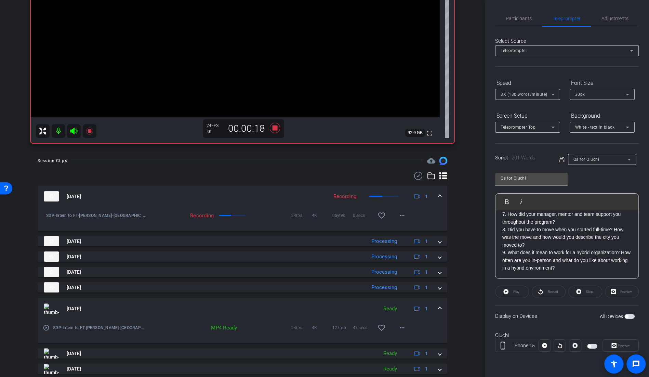
scroll to position [143, 0]
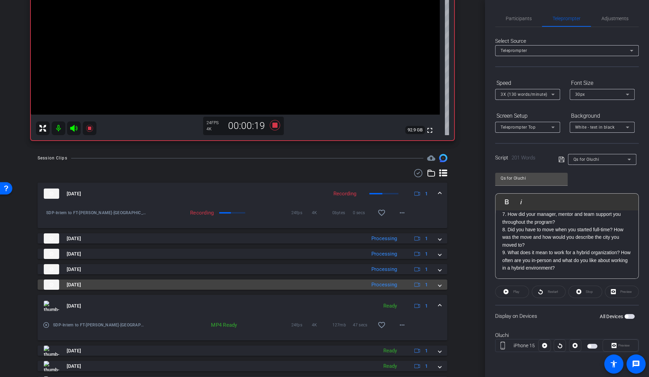
click at [441, 286] on span at bounding box center [440, 284] width 3 height 7
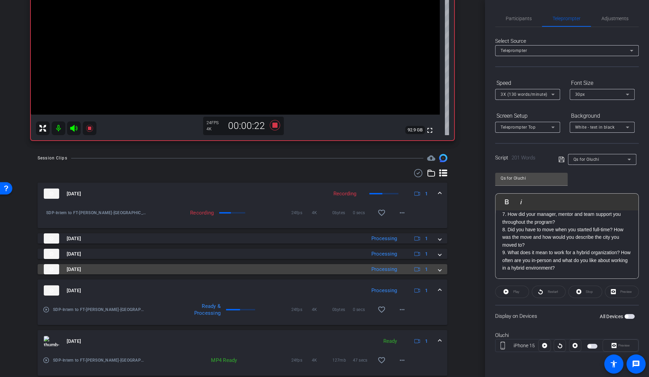
click at [440, 269] on span at bounding box center [440, 269] width 3 height 7
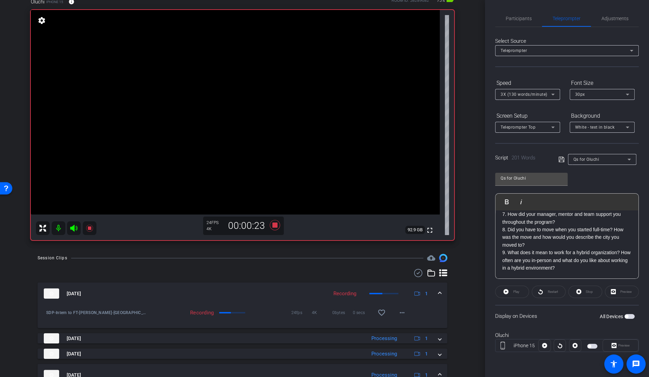
scroll to position [40, 0]
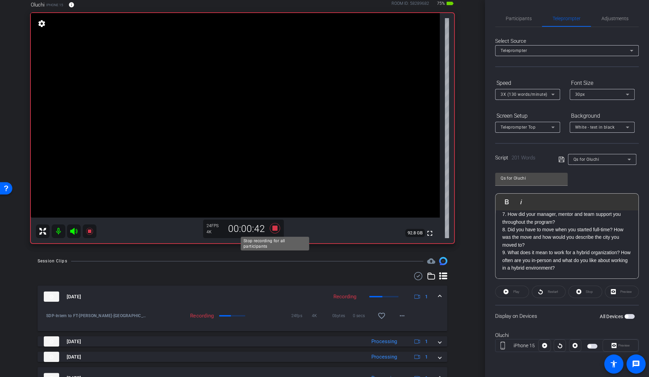
click at [276, 229] on icon at bounding box center [275, 228] width 10 height 10
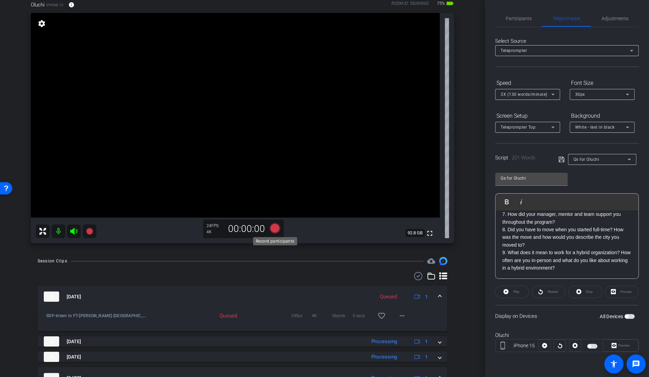
click at [280, 229] on icon at bounding box center [275, 228] width 10 height 10
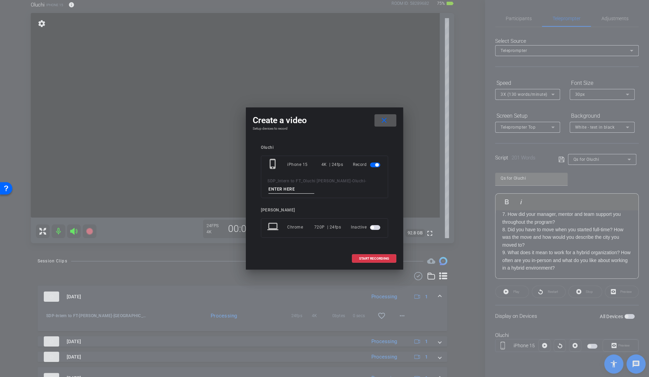
click at [287, 192] on input at bounding box center [292, 189] width 46 height 9
type input "Q6_TK3_Go Back"
click at [381, 259] on span "START RECORDING" at bounding box center [374, 258] width 30 height 3
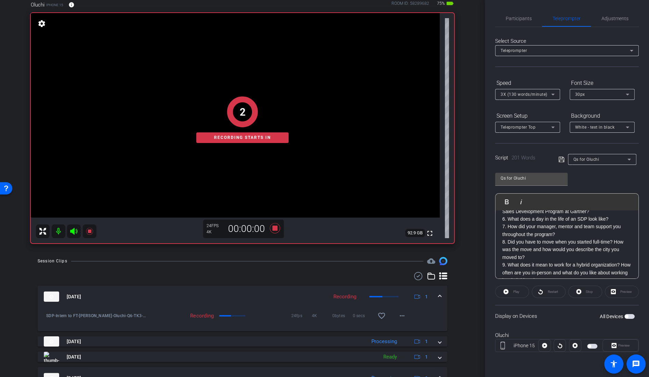
scroll to position [147, 0]
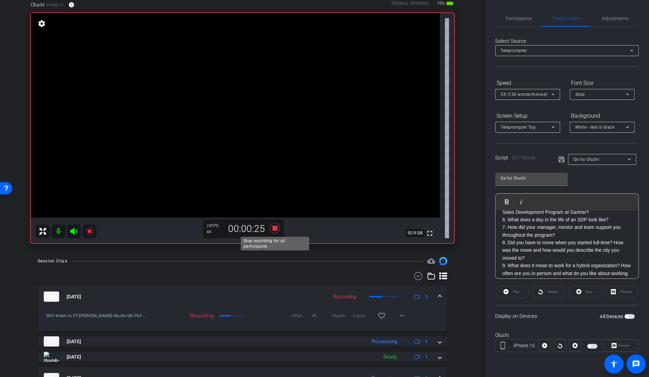
click at [276, 228] on icon at bounding box center [275, 228] width 10 height 10
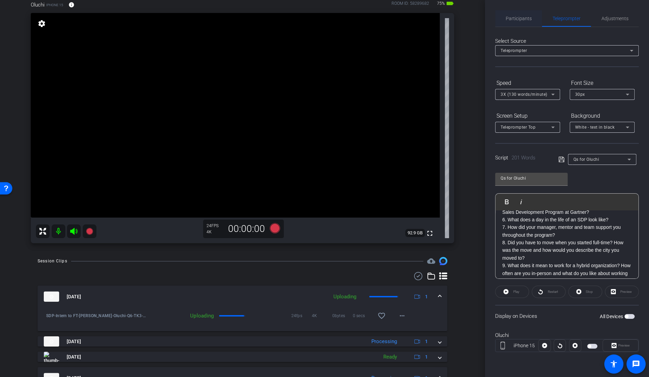
click at [521, 19] on span "Participants" at bounding box center [519, 18] width 26 height 5
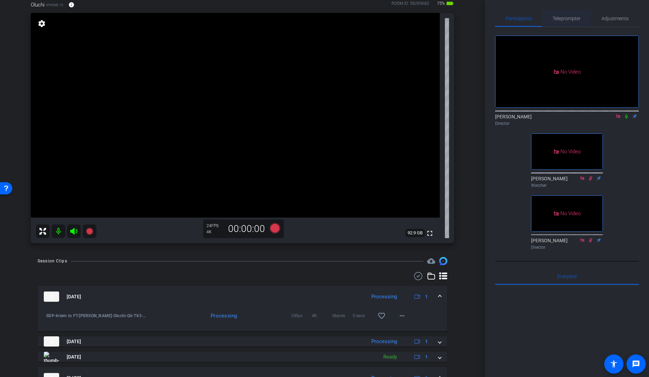
click at [574, 17] on span "Teleprompter" at bounding box center [567, 18] width 28 height 5
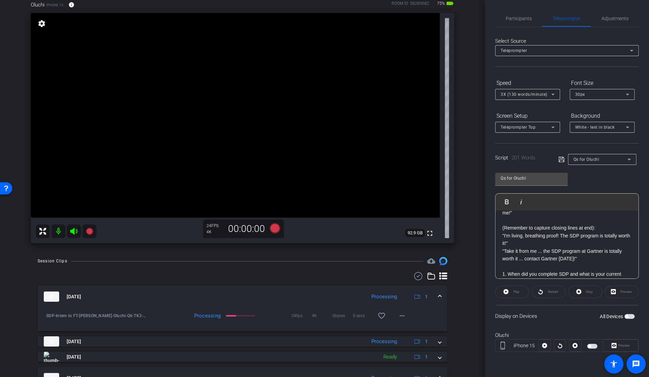
scroll to position [33, 0]
click at [273, 229] on icon at bounding box center [275, 228] width 10 height 10
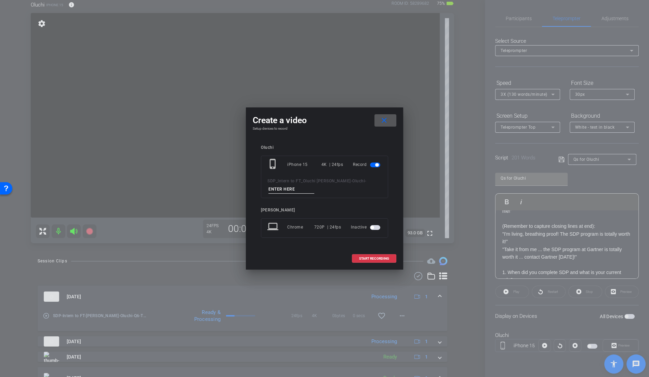
click at [283, 188] on input at bounding box center [292, 189] width 46 height 9
type input "Closing_TKj1"
click at [387, 258] on span "START RECORDING" at bounding box center [374, 258] width 30 height 3
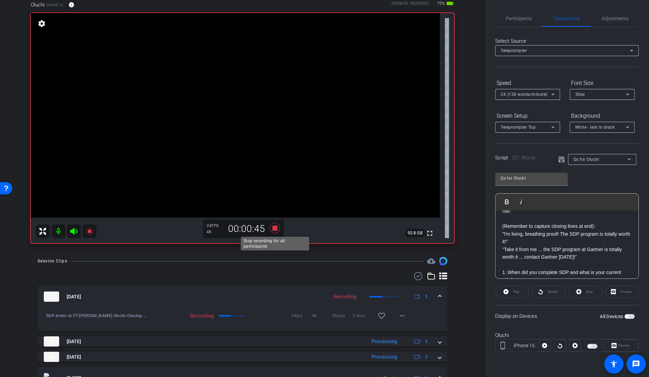
click at [277, 228] on icon at bounding box center [275, 228] width 10 height 10
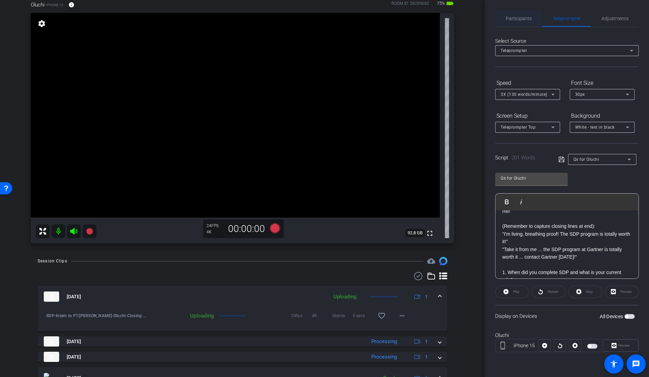
click at [524, 18] on span "Participants" at bounding box center [519, 18] width 26 height 5
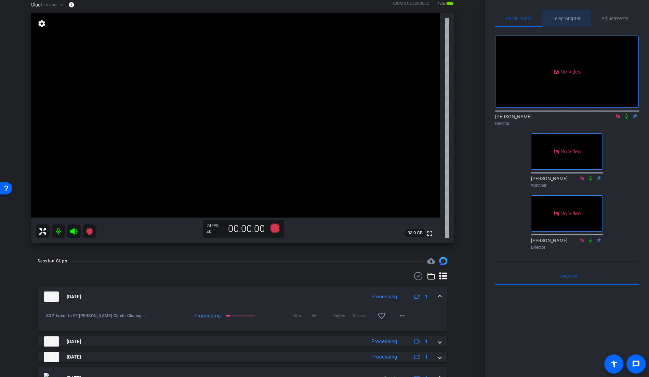
click at [571, 20] on span "Teleprompter" at bounding box center [567, 18] width 28 height 5
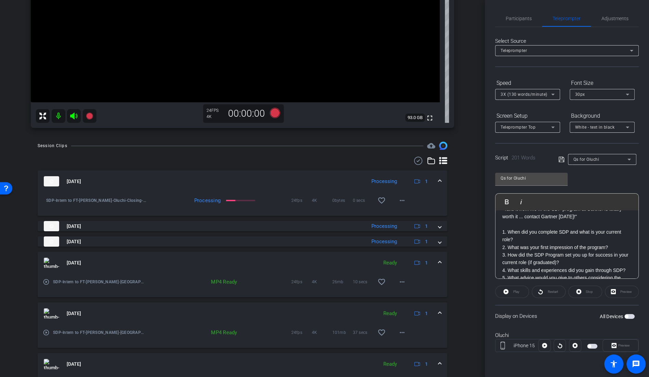
scroll to position [156, 0]
click at [518, 20] on span "Participants" at bounding box center [519, 18] width 26 height 5
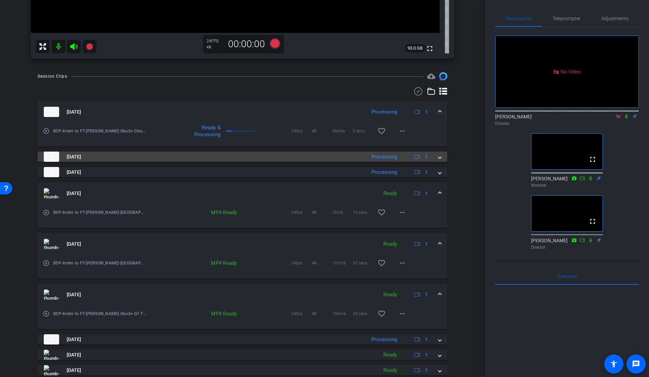
scroll to position [262, 0]
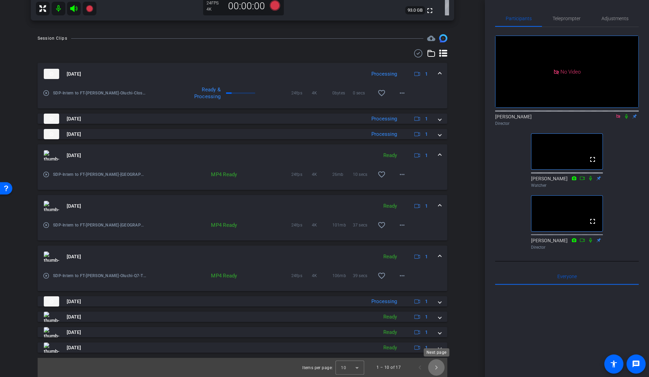
click at [436, 369] on span "Next page" at bounding box center [436, 367] width 16 height 16
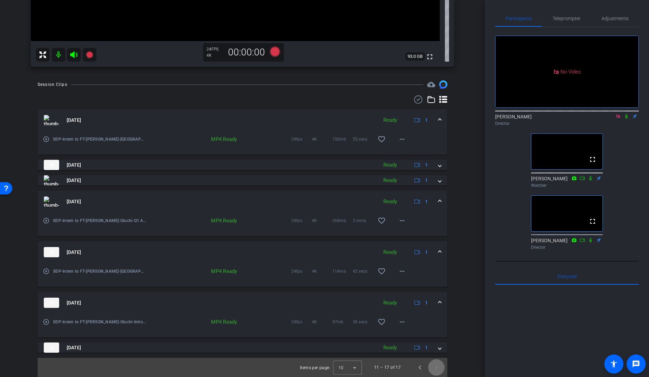
click at [436, 369] on span "Next page" at bounding box center [436, 367] width 16 height 16
click at [421, 369] on span "Previous page" at bounding box center [420, 367] width 16 height 16
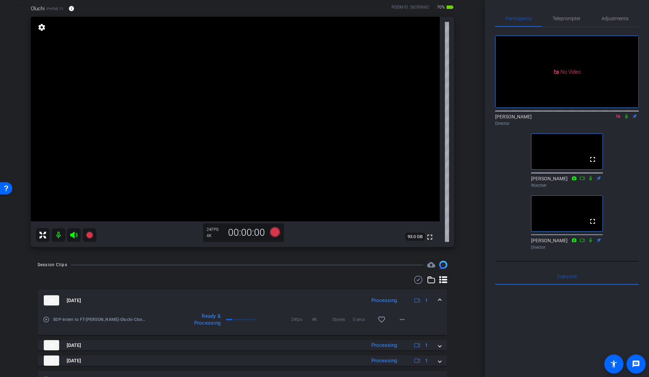
scroll to position [31, 0]
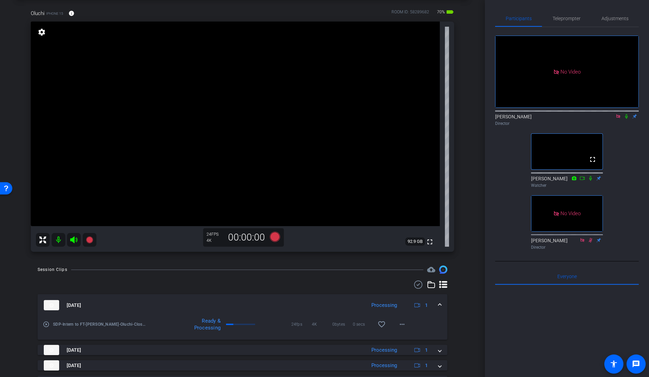
click at [628, 114] on icon at bounding box center [626, 116] width 5 height 5
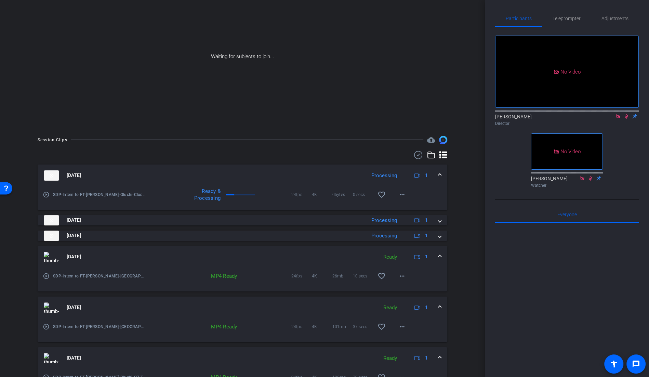
scroll to position [146, 0]
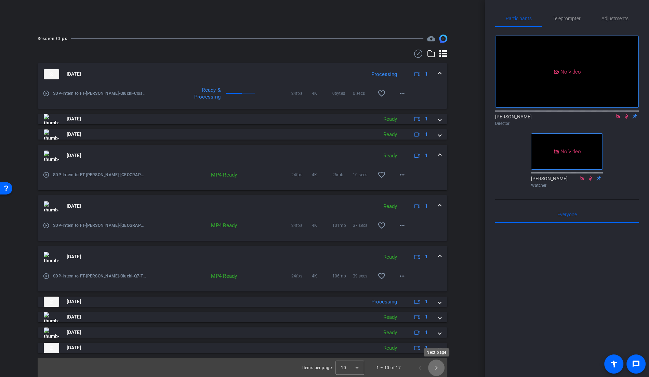
click at [437, 368] on span "Next page" at bounding box center [436, 368] width 16 height 16
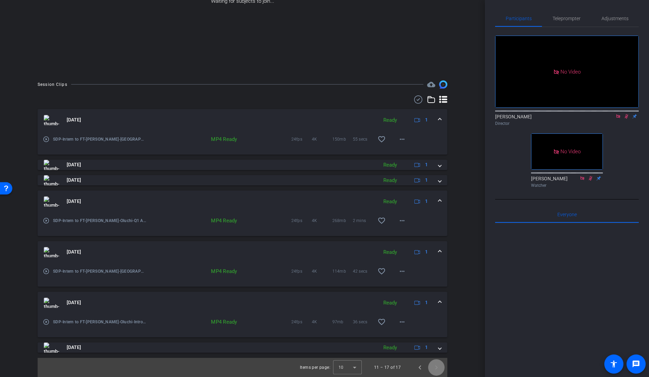
scroll to position [100, 0]
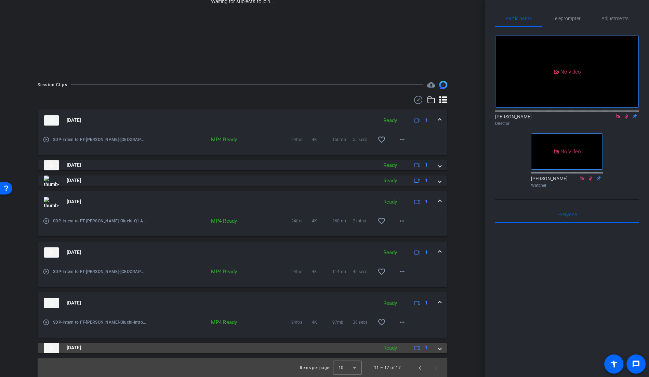
click at [441, 349] on span at bounding box center [440, 347] width 3 height 7
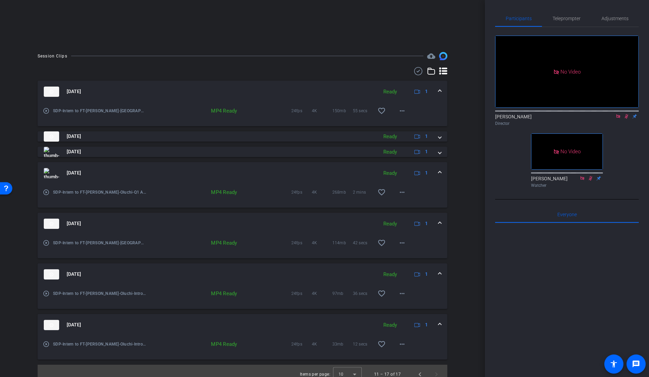
scroll to position [136, 0]
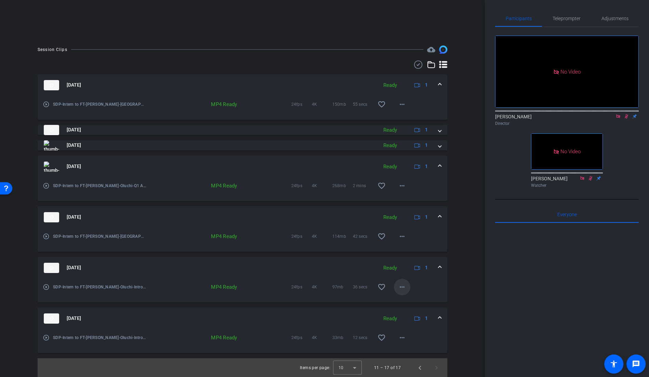
click at [405, 290] on mat-icon "more_horiz" at bounding box center [402, 287] width 8 height 8
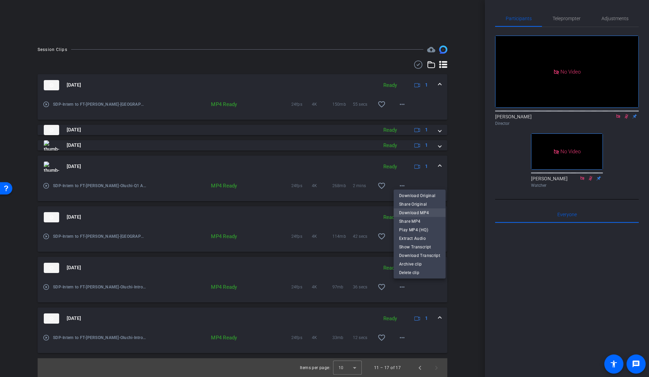
click at [427, 210] on span "Download MP4" at bounding box center [419, 213] width 41 height 8
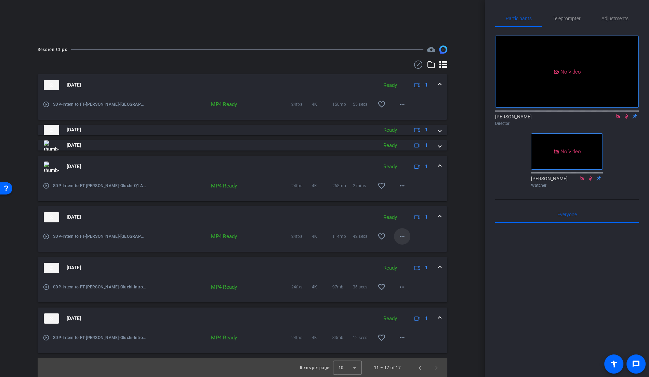
click at [400, 236] on mat-icon "more_horiz" at bounding box center [402, 236] width 8 height 8
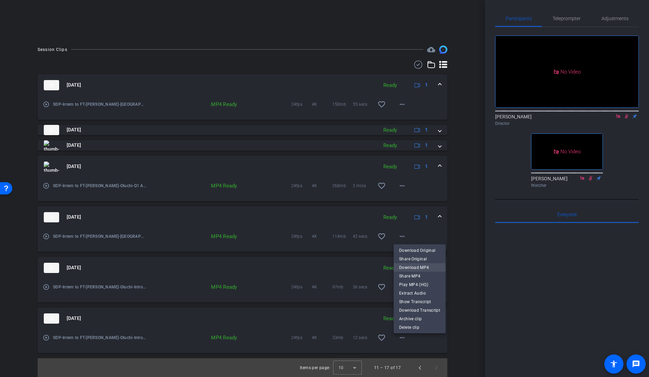
click at [421, 266] on span "Download MP4" at bounding box center [419, 267] width 41 height 8
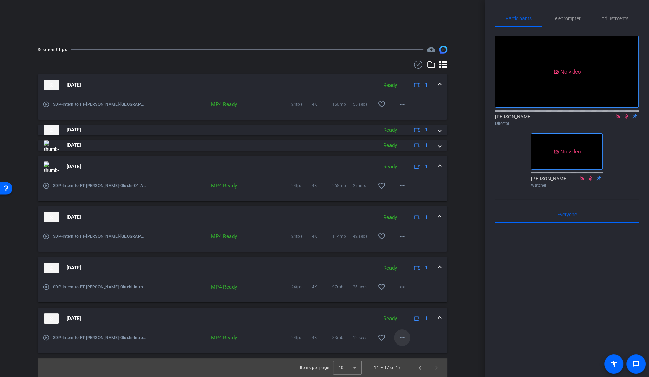
click at [404, 340] on mat-icon "more_horiz" at bounding box center [402, 338] width 8 height 8
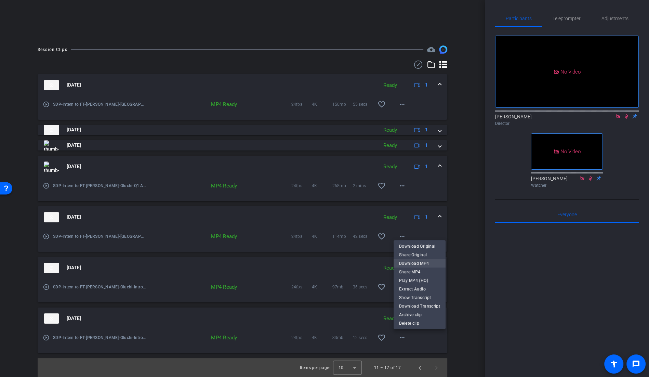
click at [421, 262] on span "Download MP4" at bounding box center [419, 263] width 41 height 8
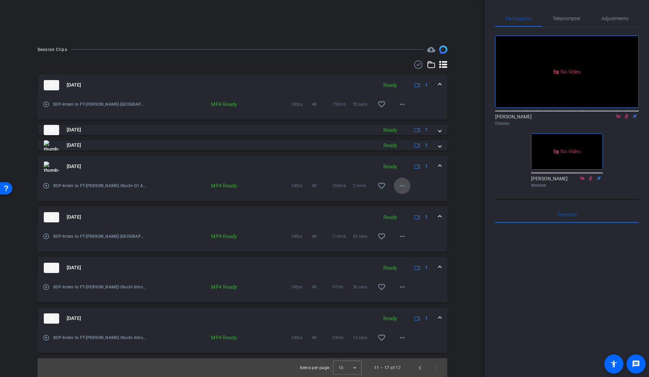
click at [400, 185] on mat-icon "more_horiz" at bounding box center [402, 186] width 8 height 8
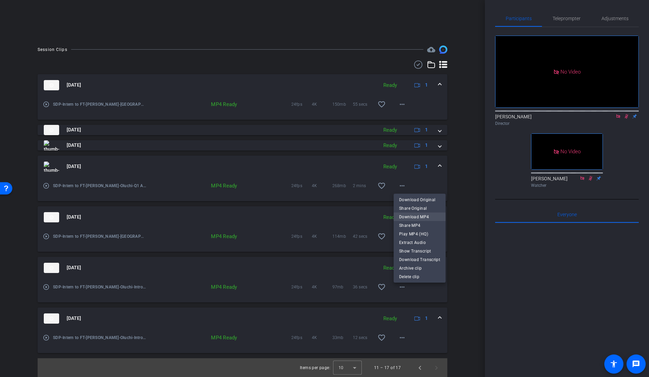
click at [424, 216] on span "Download MP4" at bounding box center [419, 217] width 41 height 8
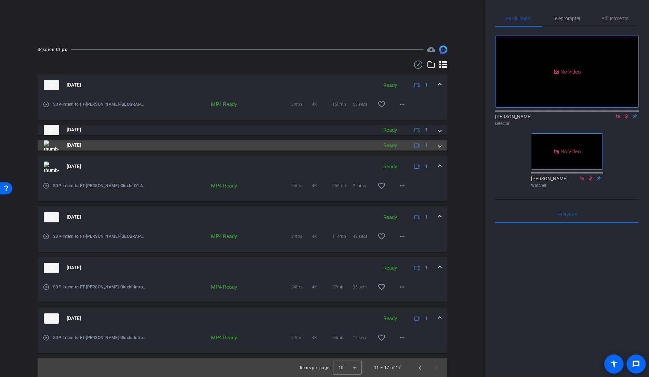
click at [439, 147] on span at bounding box center [440, 145] width 3 height 7
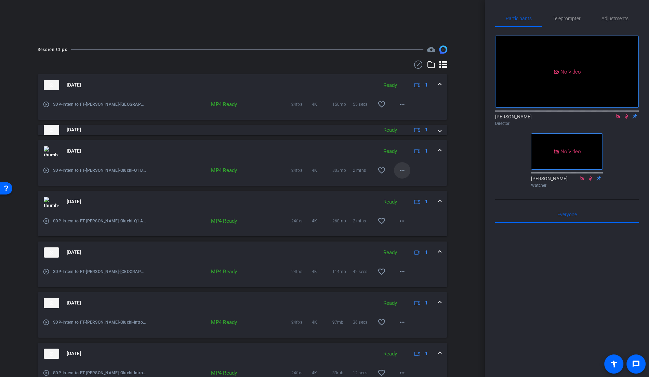
click at [405, 170] on mat-icon "more_horiz" at bounding box center [402, 170] width 8 height 8
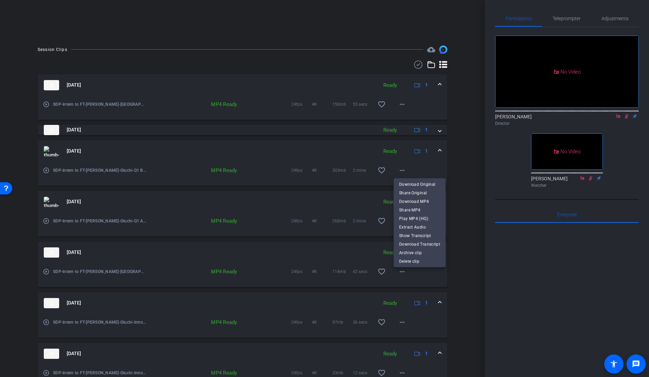
click at [130, 170] on div at bounding box center [324, 188] width 649 height 377
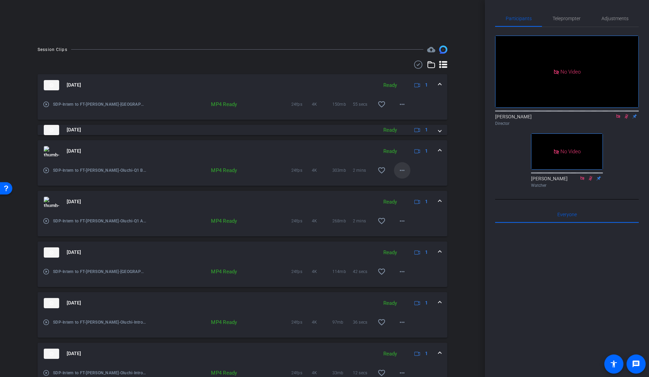
click at [402, 169] on mat-icon "more_horiz" at bounding box center [402, 170] width 8 height 8
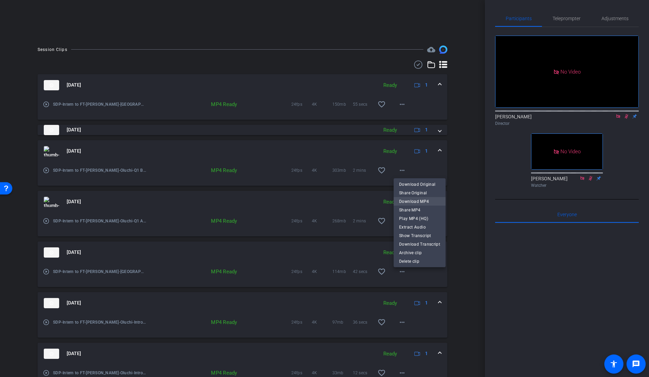
click at [426, 201] on span "Download MP4" at bounding box center [419, 201] width 41 height 8
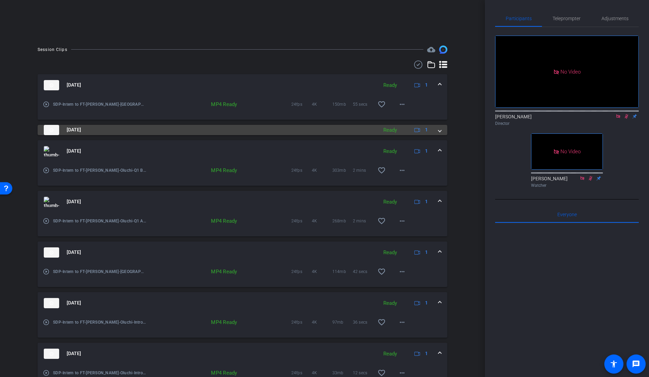
click at [439, 130] on span at bounding box center [440, 129] width 3 height 7
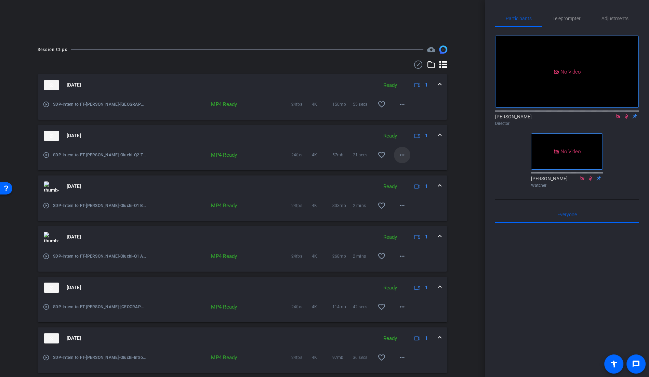
click at [404, 156] on mat-icon "more_horiz" at bounding box center [402, 155] width 8 height 8
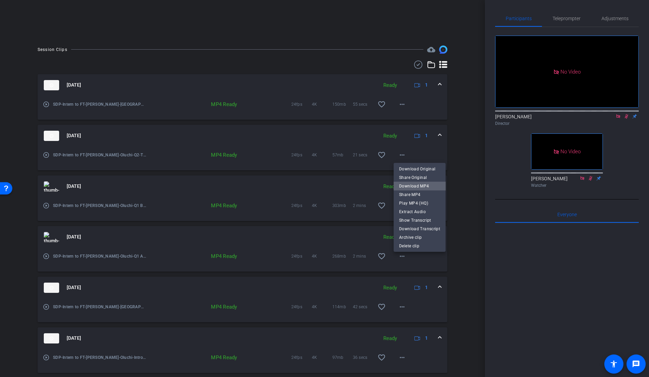
click at [425, 185] on span "Download MP4" at bounding box center [419, 186] width 41 height 8
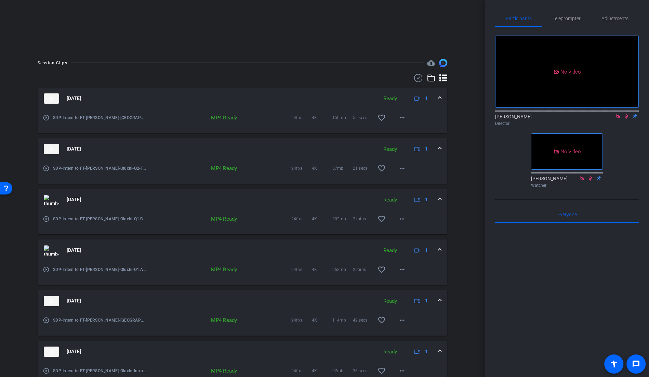
scroll to position [122, 0]
click at [404, 117] on mat-icon "more_horiz" at bounding box center [402, 118] width 8 height 8
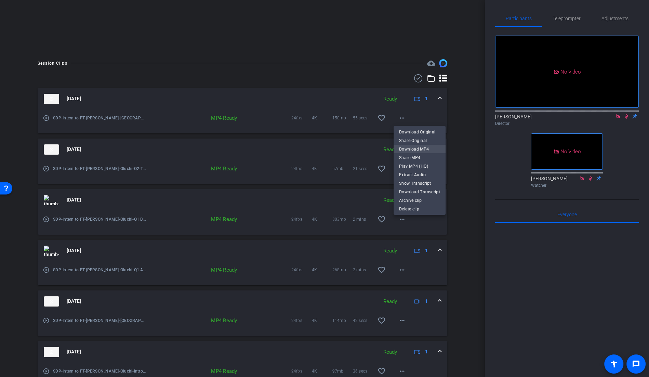
click at [431, 149] on span "Download MP4" at bounding box center [419, 149] width 41 height 8
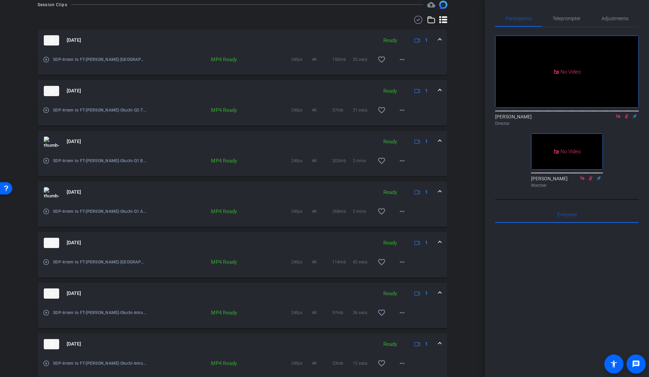
scroll to position [206, 0]
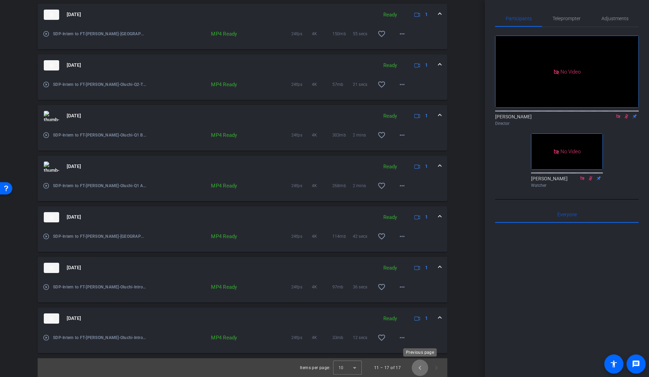
click at [420, 368] on span "Previous page" at bounding box center [420, 368] width 16 height 16
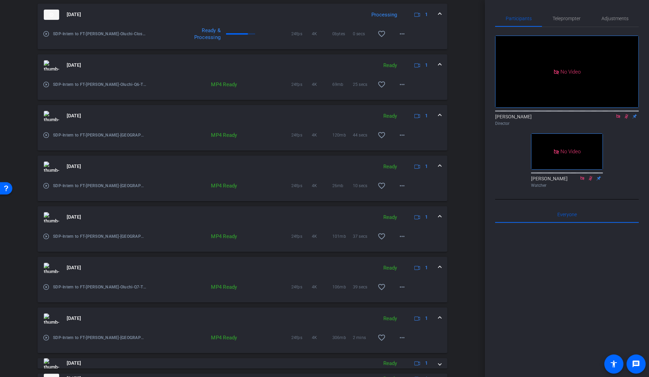
scroll to position [252, 0]
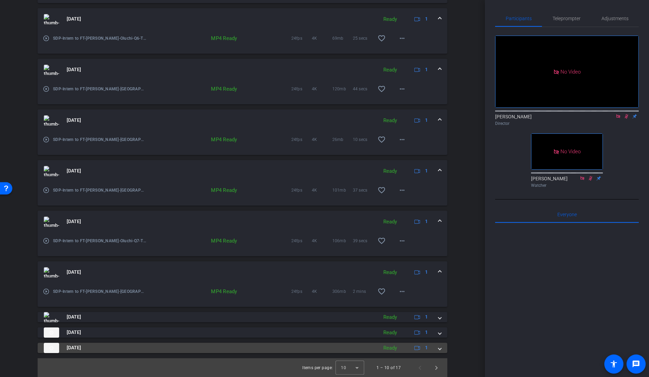
click at [441, 347] on span at bounding box center [440, 347] width 3 height 7
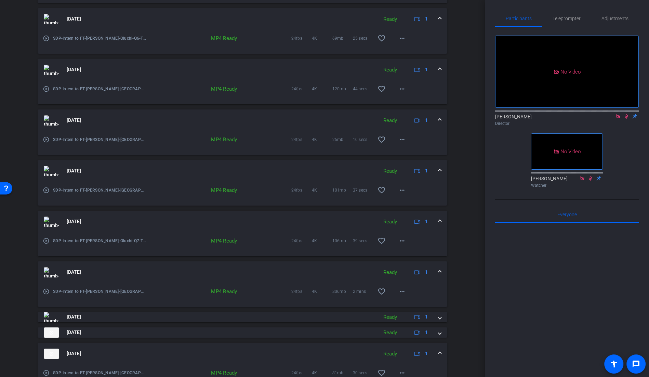
scroll to position [287, 0]
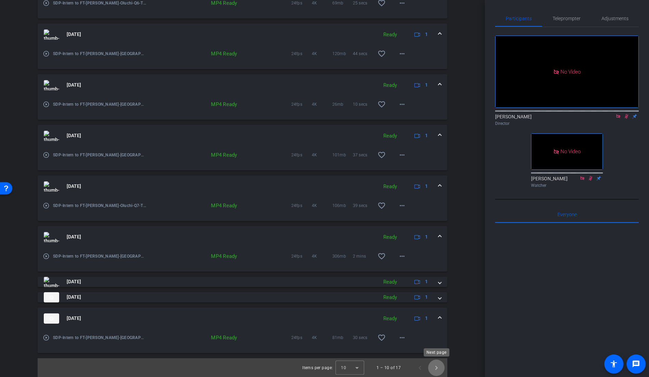
click at [436, 365] on span "Next page" at bounding box center [436, 368] width 16 height 16
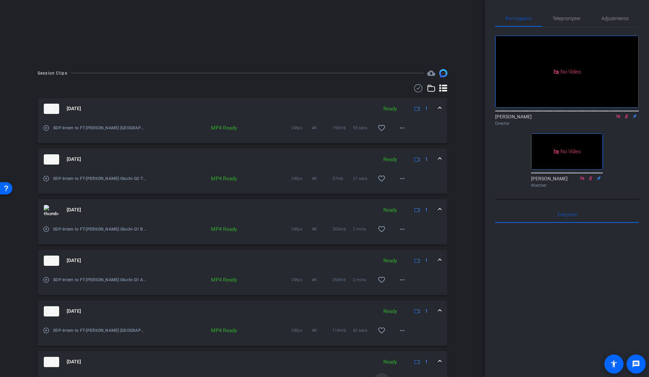
scroll to position [206, 0]
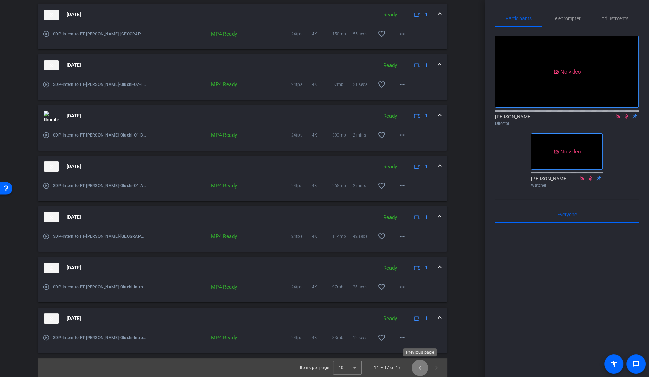
click at [421, 365] on span "Previous page" at bounding box center [420, 368] width 16 height 16
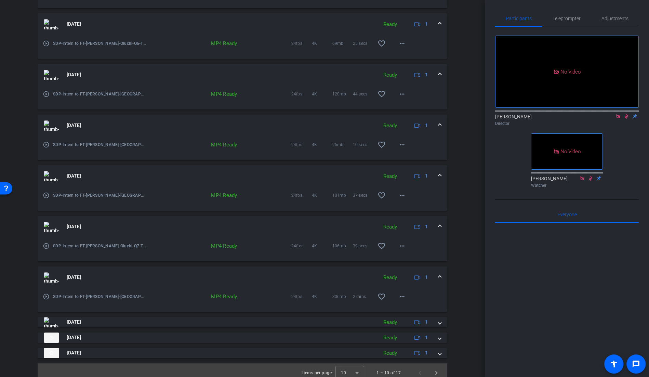
scroll to position [252, 0]
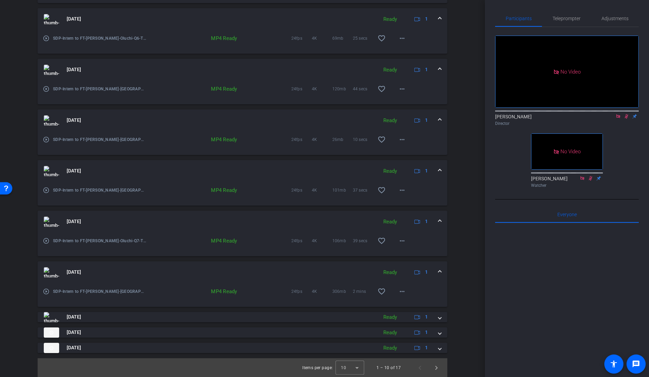
drag, startPoint x: 438, startPoint y: 347, endPoint x: 387, endPoint y: 341, distance: 51.7
click at [438, 347] on div "[DATE] Ready 1" at bounding box center [241, 348] width 395 height 10
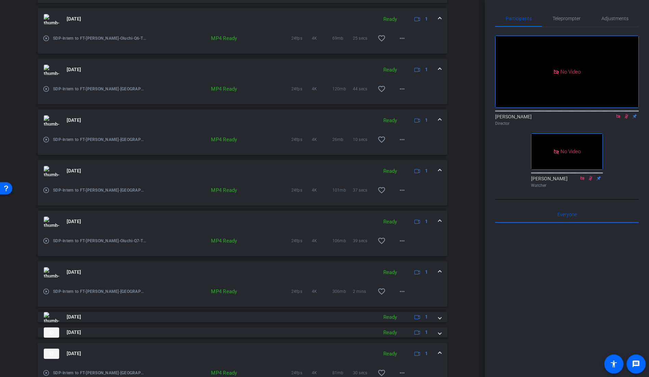
scroll to position [287, 0]
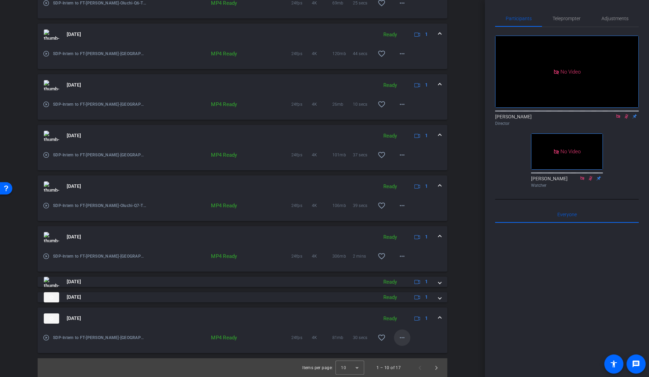
click at [400, 337] on mat-icon "more_horiz" at bounding box center [402, 338] width 8 height 8
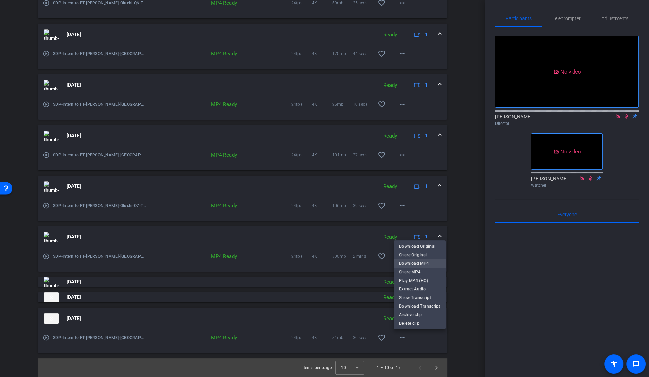
click at [423, 265] on span "Download MP4" at bounding box center [419, 263] width 41 height 8
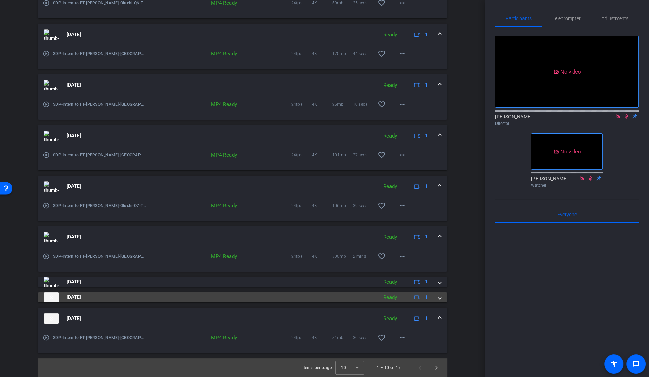
click at [438, 298] on div "[DATE] Ready 1" at bounding box center [241, 297] width 395 height 10
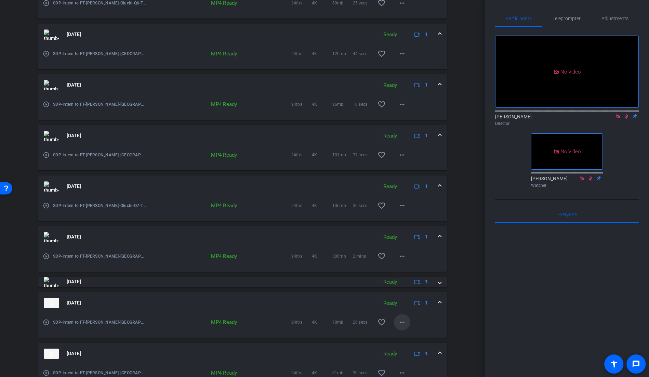
click at [400, 319] on mat-icon "more_horiz" at bounding box center [402, 322] width 8 height 8
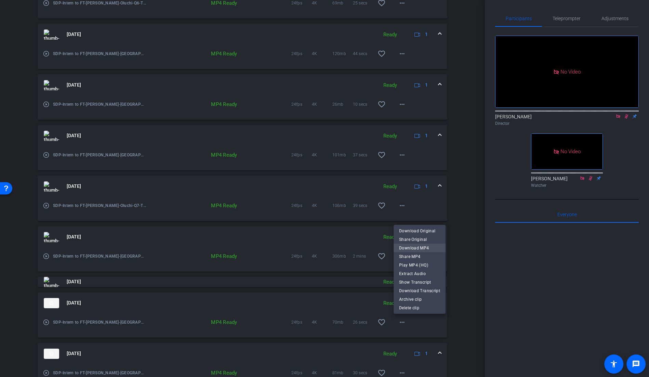
click at [422, 245] on span "Download MP4" at bounding box center [419, 248] width 41 height 8
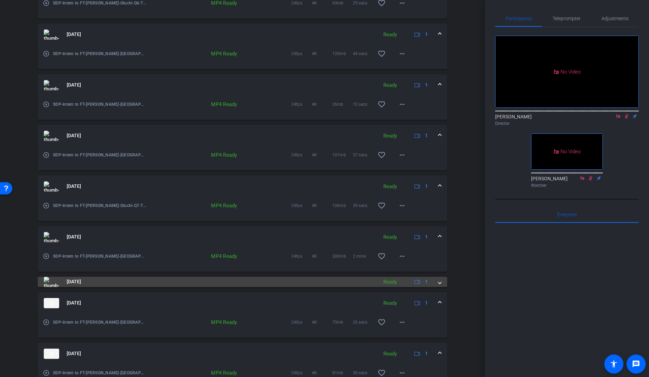
click at [441, 283] on span at bounding box center [440, 281] width 3 height 7
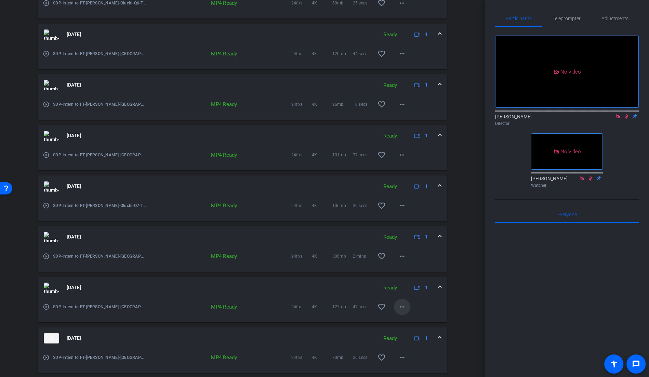
click at [399, 308] on mat-icon "more_horiz" at bounding box center [402, 307] width 8 height 8
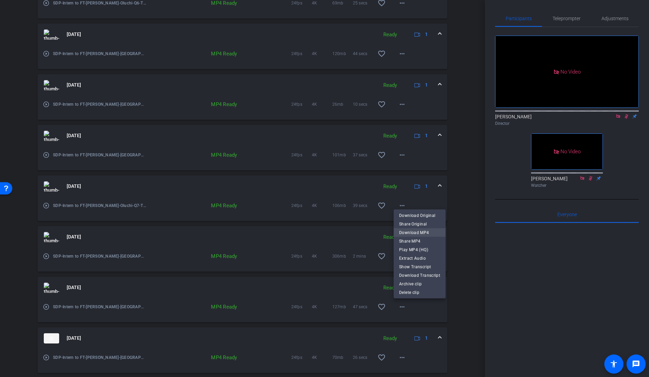
click at [433, 233] on span "Download MP4" at bounding box center [419, 233] width 41 height 8
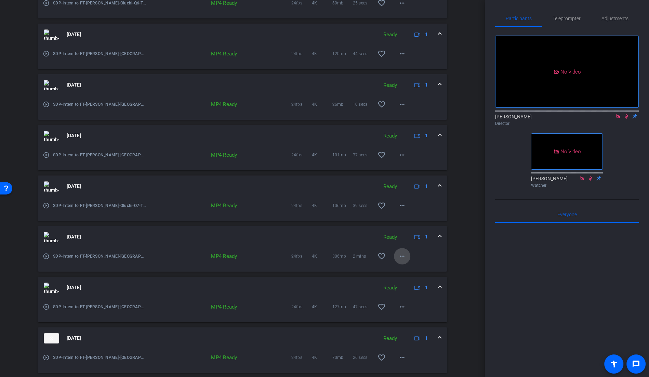
click at [401, 258] on mat-icon "more_horiz" at bounding box center [402, 256] width 8 height 8
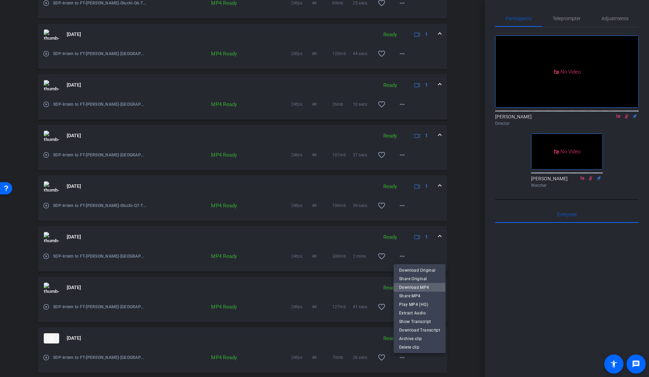
click at [419, 289] on span "Download MP4" at bounding box center [419, 287] width 41 height 8
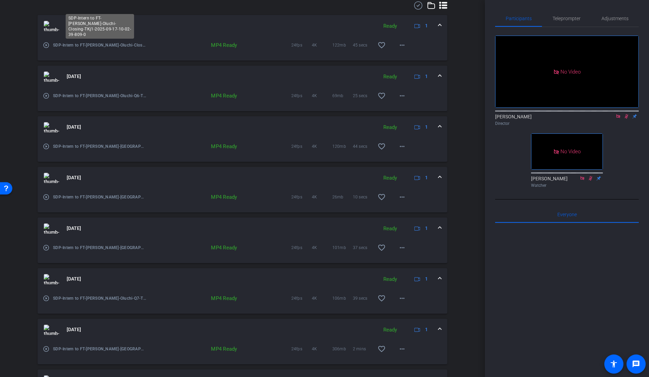
scroll to position [206, 0]
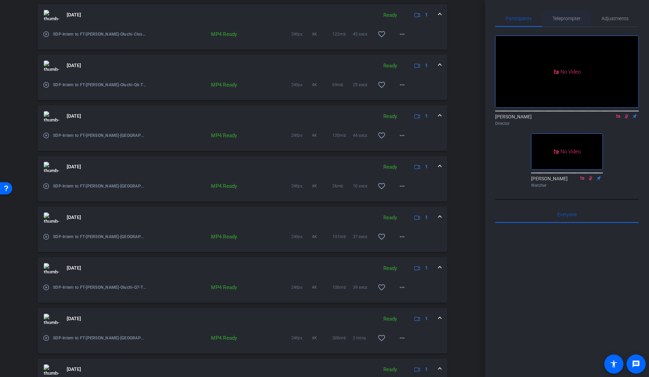
click at [570, 19] on span "Teleprompter" at bounding box center [567, 18] width 28 height 5
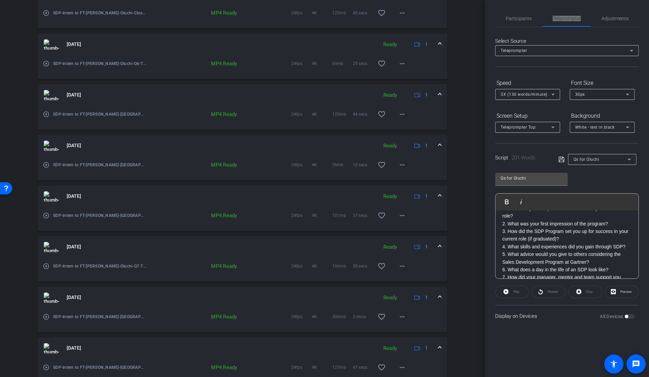
scroll to position [225, 0]
click at [403, 264] on mat-icon "more_horiz" at bounding box center [402, 267] width 8 height 8
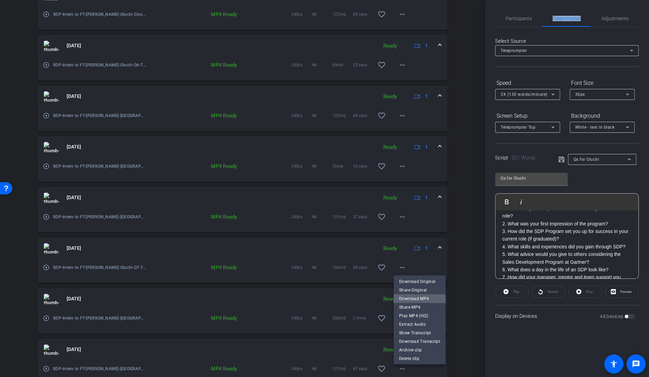
click at [426, 299] on span "Download MP4" at bounding box center [419, 299] width 41 height 8
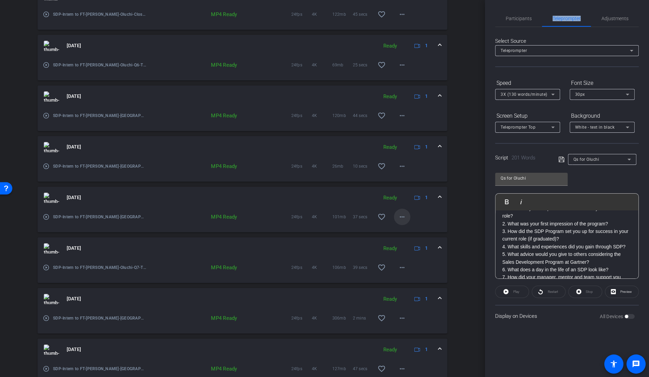
click at [404, 219] on mat-icon "more_horiz" at bounding box center [402, 217] width 8 height 8
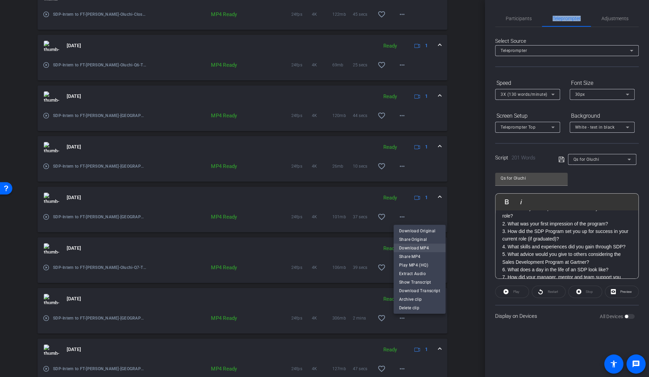
click at [419, 248] on span "Download MP4" at bounding box center [419, 248] width 41 height 8
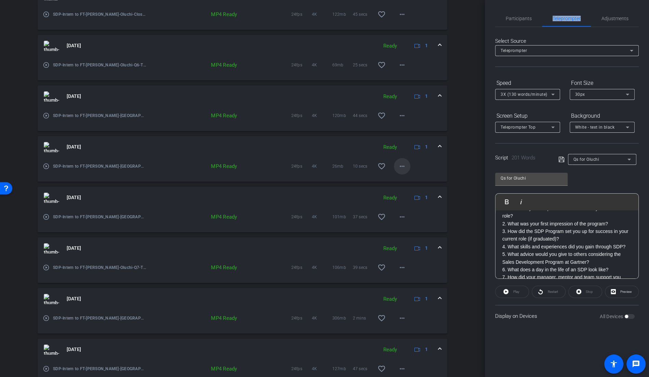
click at [408, 168] on span at bounding box center [402, 166] width 16 height 16
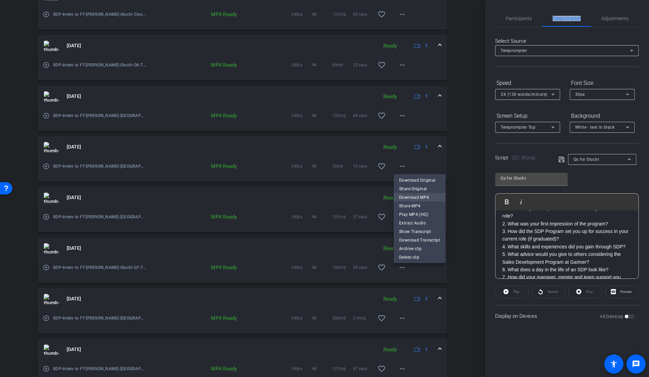
click at [421, 198] on span "Download MP4" at bounding box center [419, 197] width 41 height 8
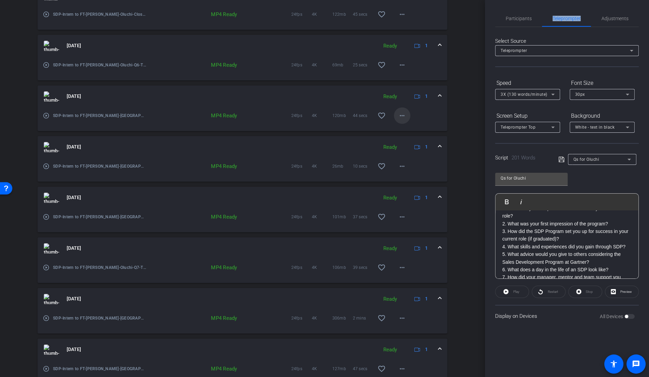
click at [405, 115] on mat-icon "more_horiz" at bounding box center [402, 116] width 8 height 8
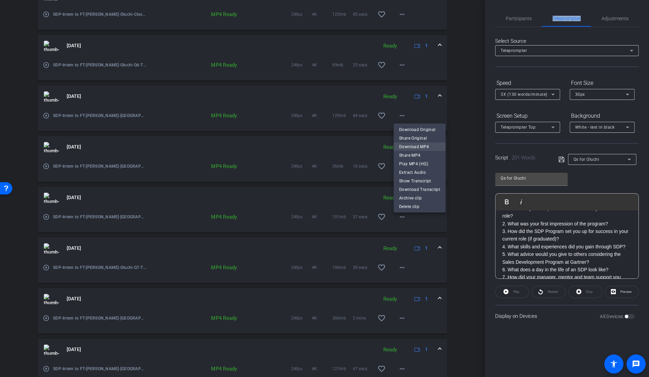
click at [425, 146] on span "Download MP4" at bounding box center [419, 147] width 41 height 8
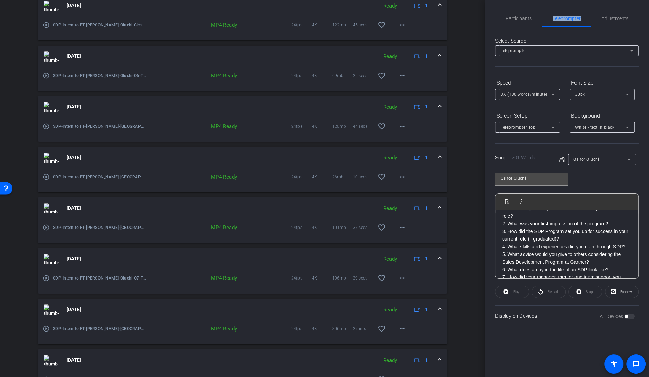
scroll to position [211, 0]
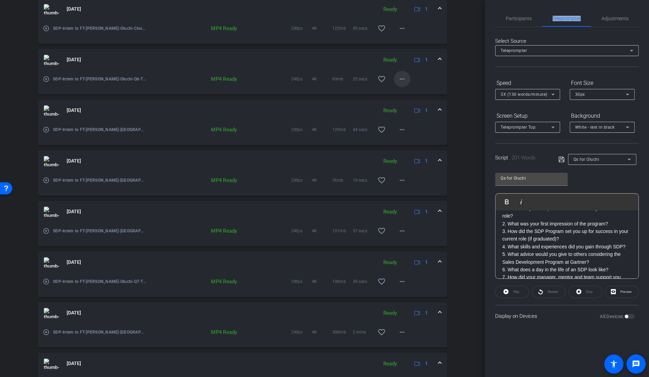
click at [402, 81] on mat-icon "more_horiz" at bounding box center [402, 79] width 8 height 8
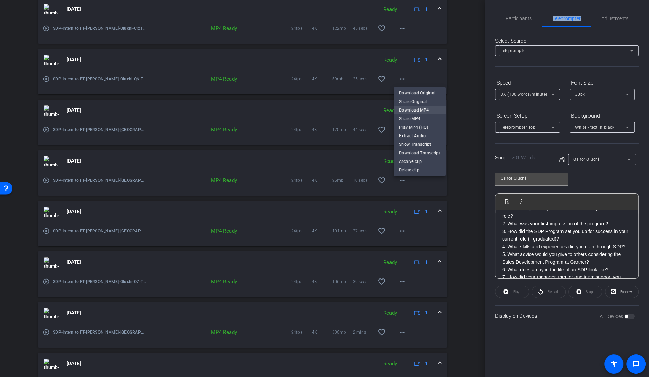
click at [427, 110] on span "Download MP4" at bounding box center [419, 110] width 41 height 8
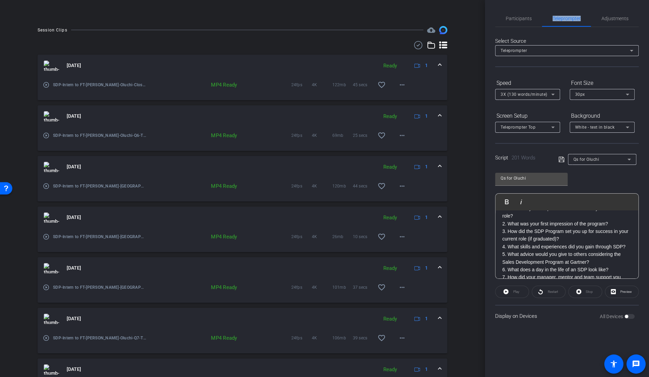
scroll to position [154, 0]
click at [402, 85] on mat-icon "more_horiz" at bounding box center [402, 86] width 8 height 8
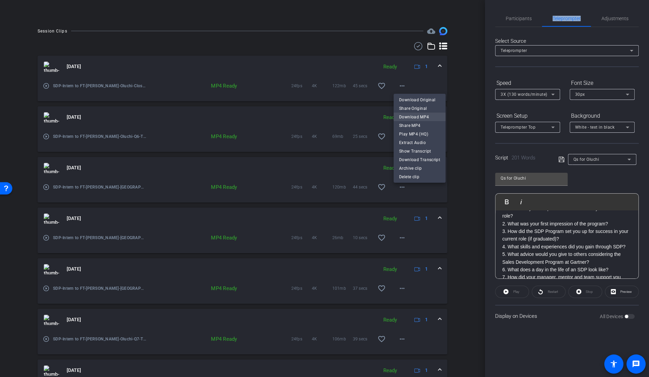
click at [433, 118] on span "Download MP4" at bounding box center [419, 117] width 41 height 8
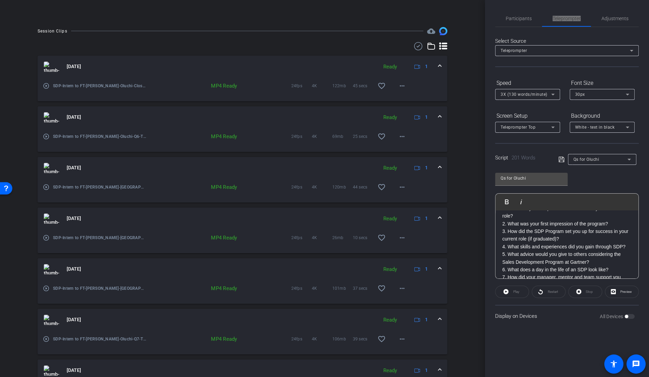
scroll to position [0, 0]
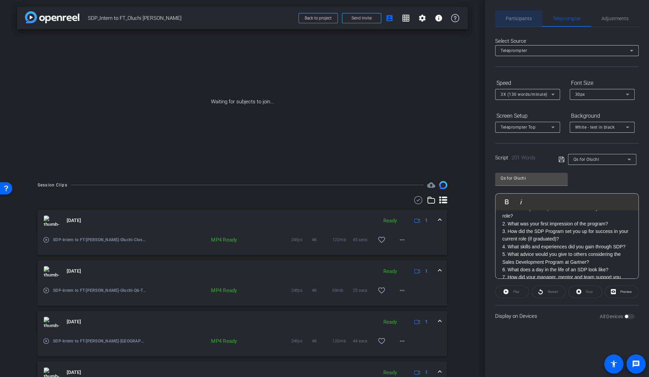
click at [521, 18] on span "Participants" at bounding box center [519, 18] width 26 height 5
